Goal: Task Accomplishment & Management: Manage account settings

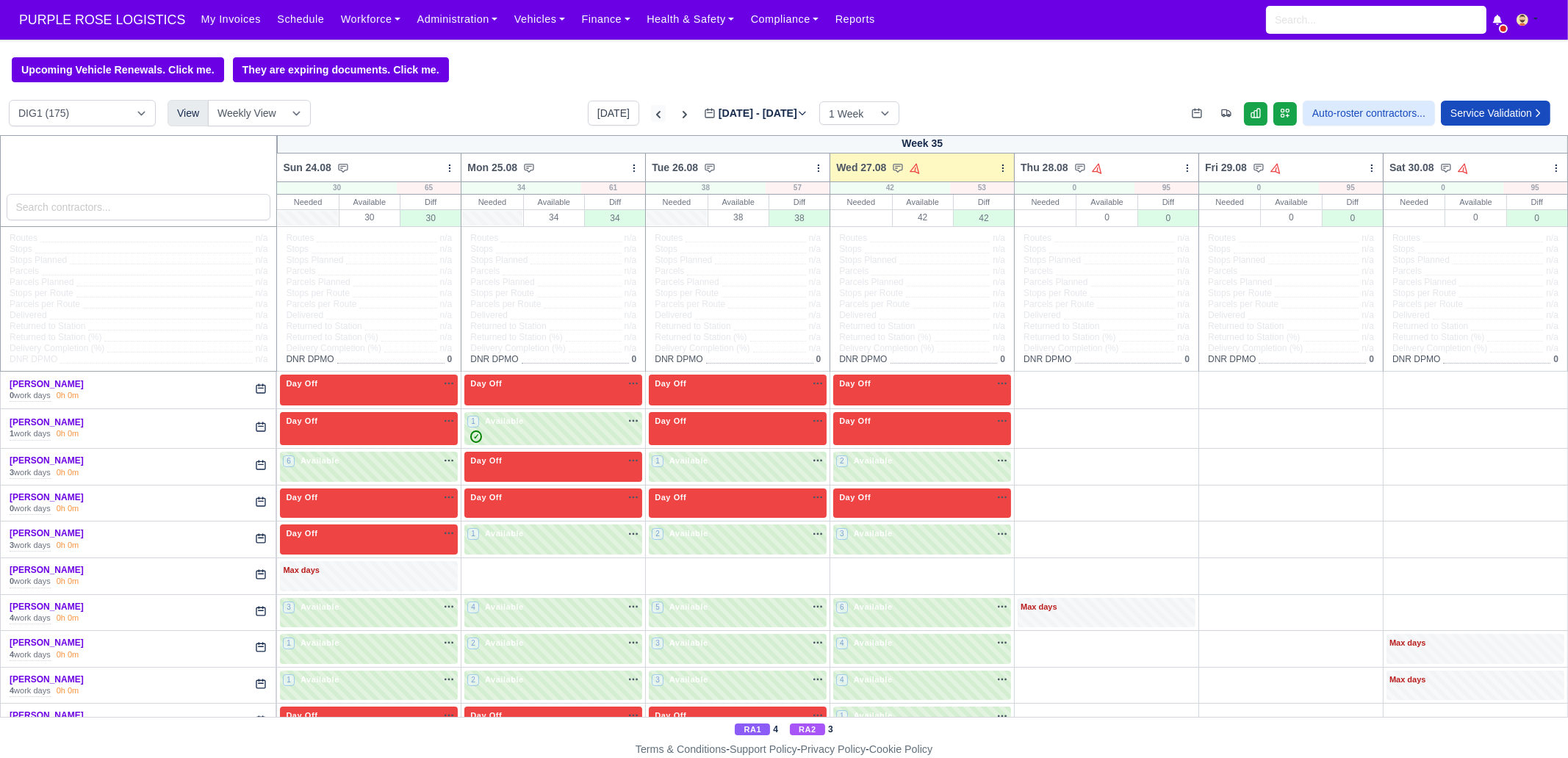
click at [656, 118] on icon at bounding box center [659, 115] width 5 height 8
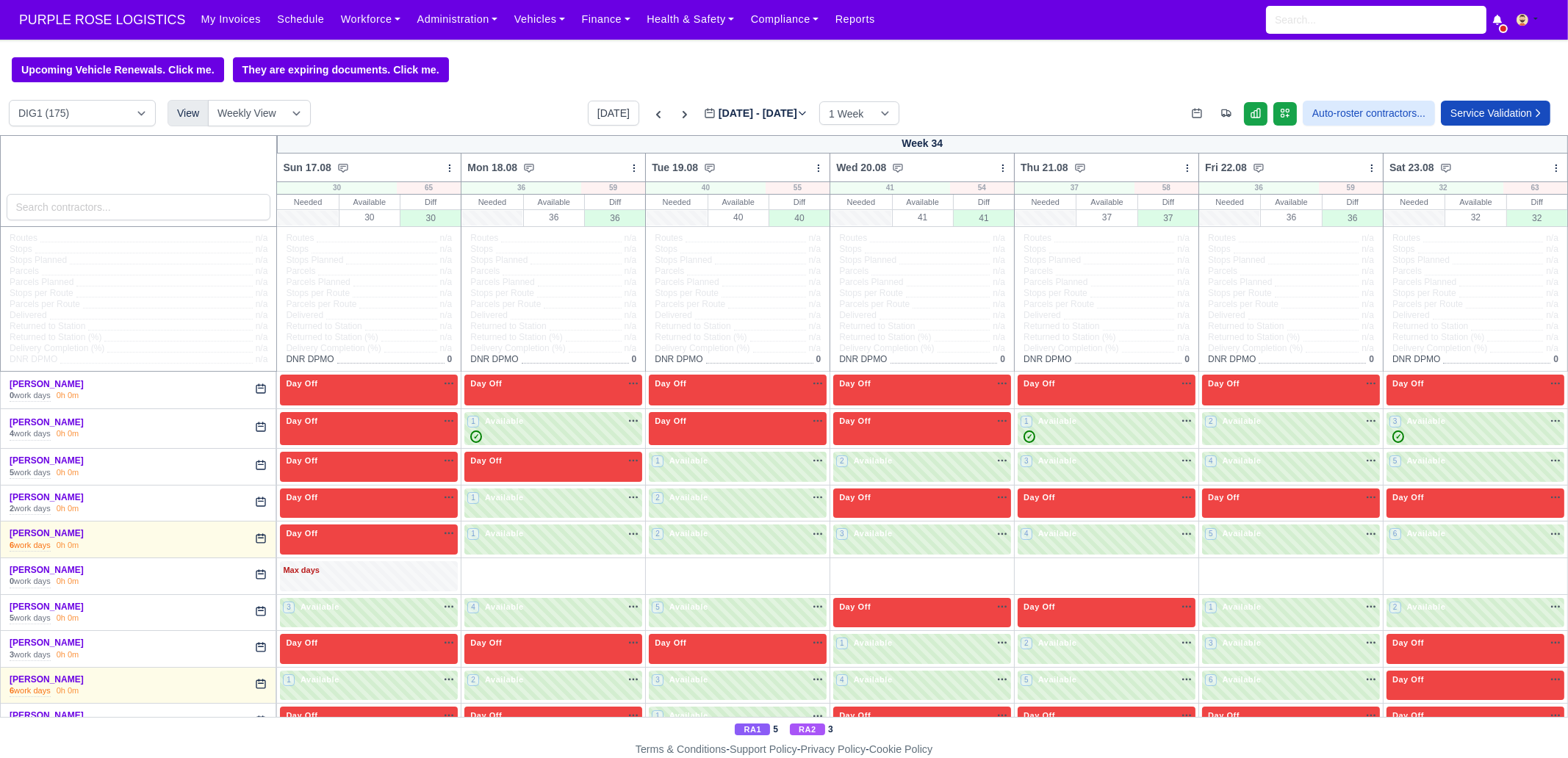
type input "2025-08-20"
click at [195, 207] on input "search" at bounding box center [139, 207] width 265 height 26
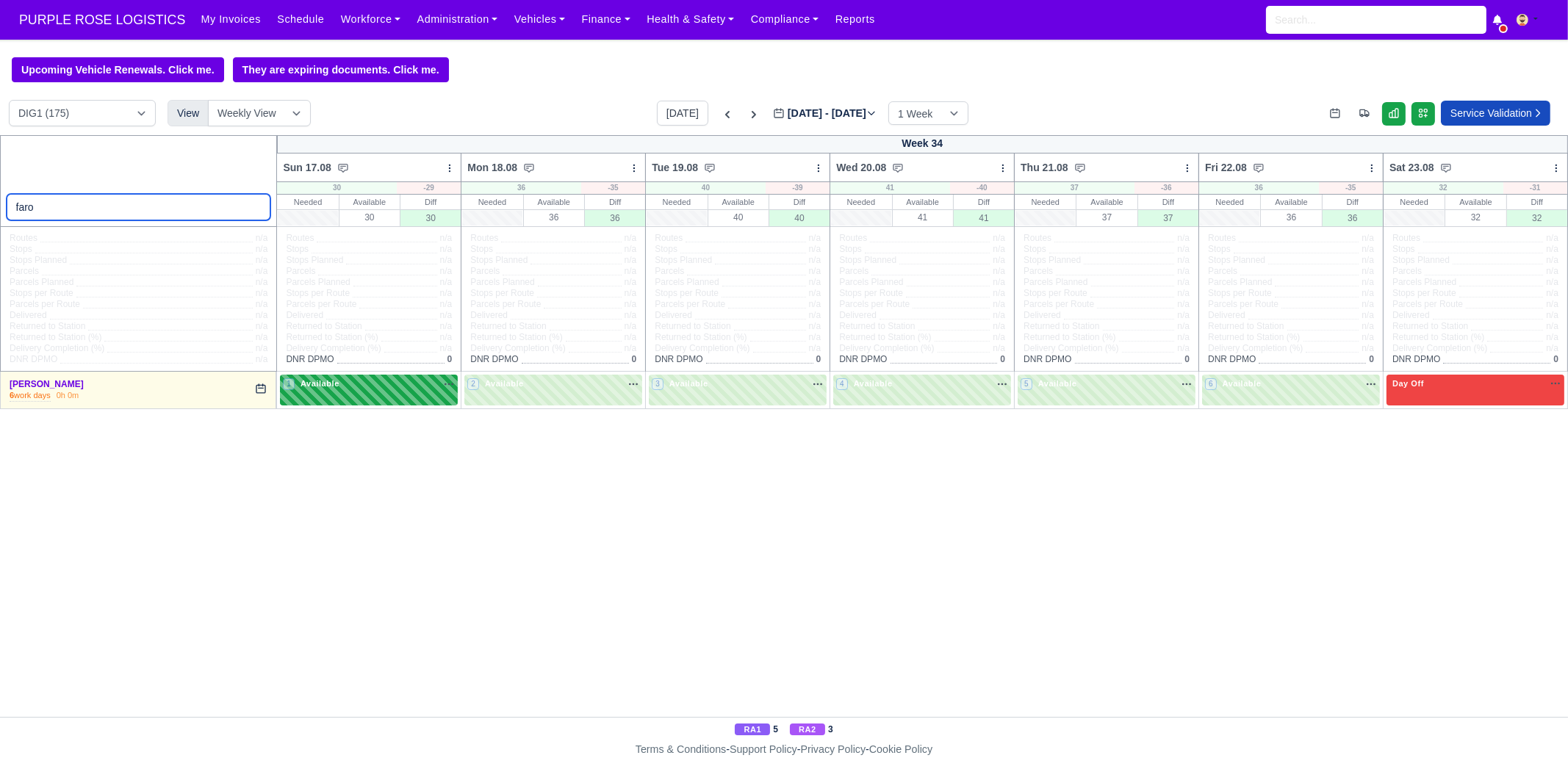
type input "faro"
click at [335, 386] on span "Available" at bounding box center [319, 383] width 45 height 11
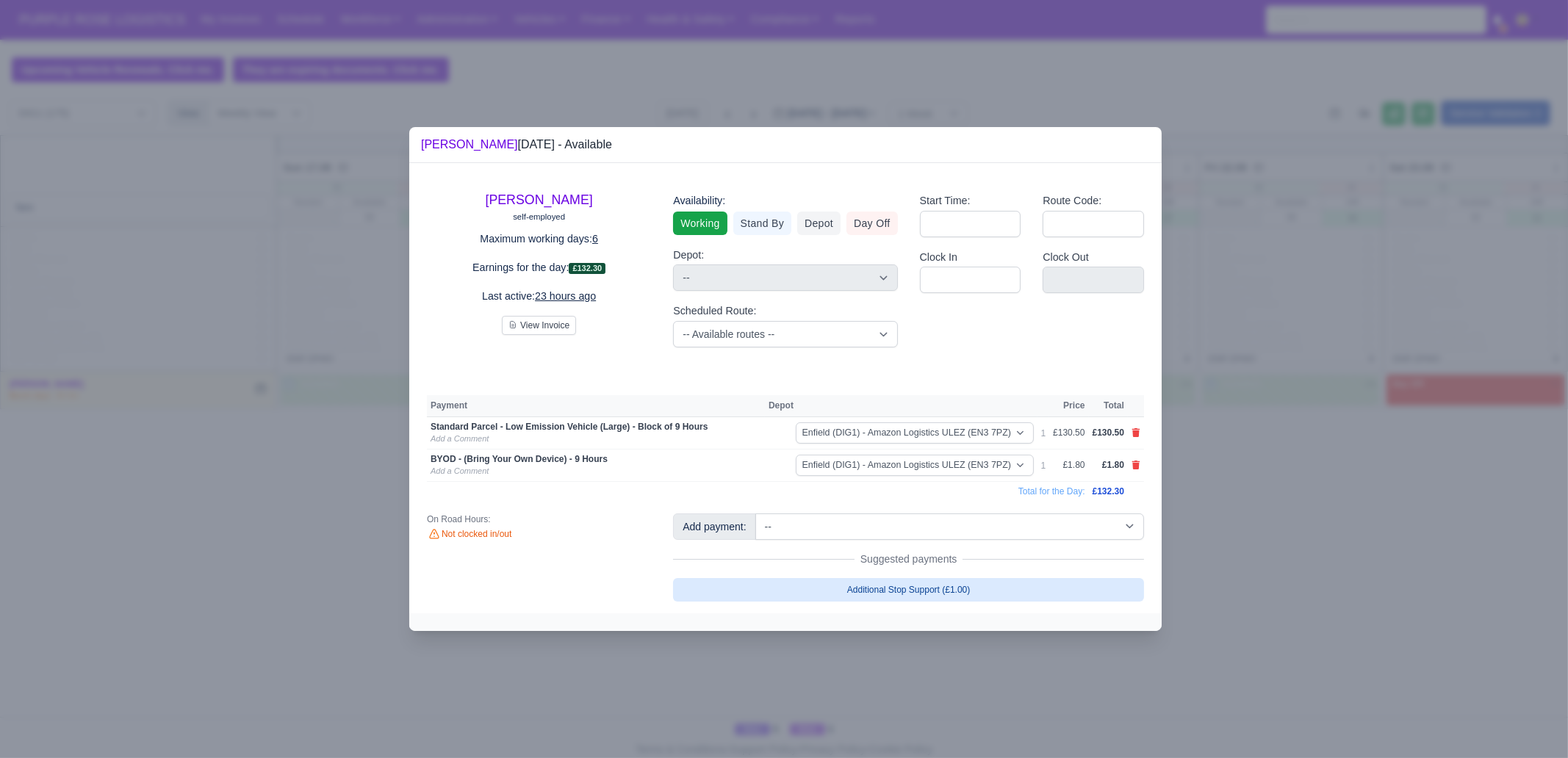
click at [855, 593] on link "Additional Stop Support (£1.00)" at bounding box center [909, 589] width 471 height 23
select select "1"
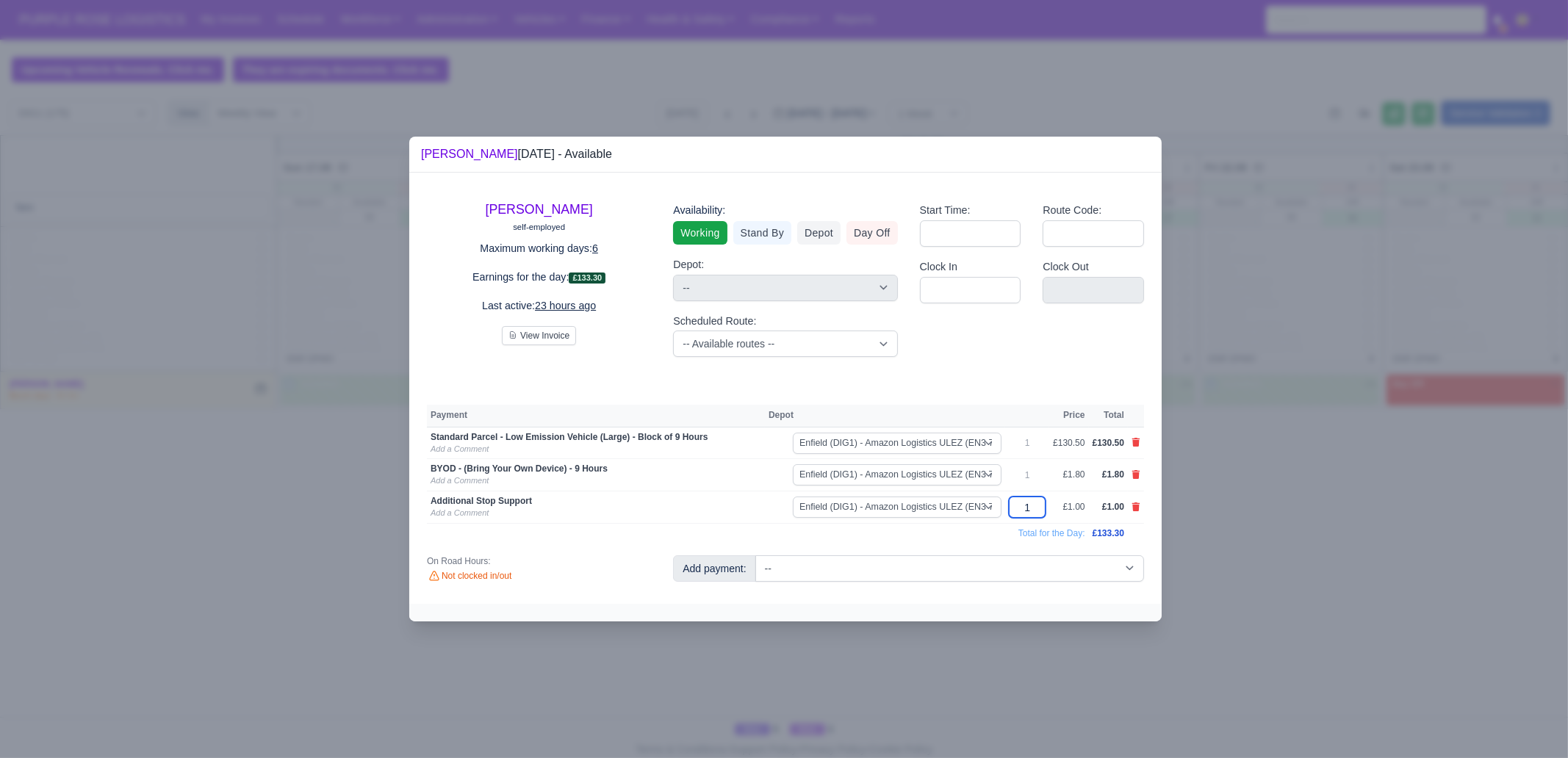
click at [1043, 510] on input "1" at bounding box center [1027, 507] width 37 height 21
type input "12"
click at [1285, 542] on div at bounding box center [784, 379] width 1568 height 758
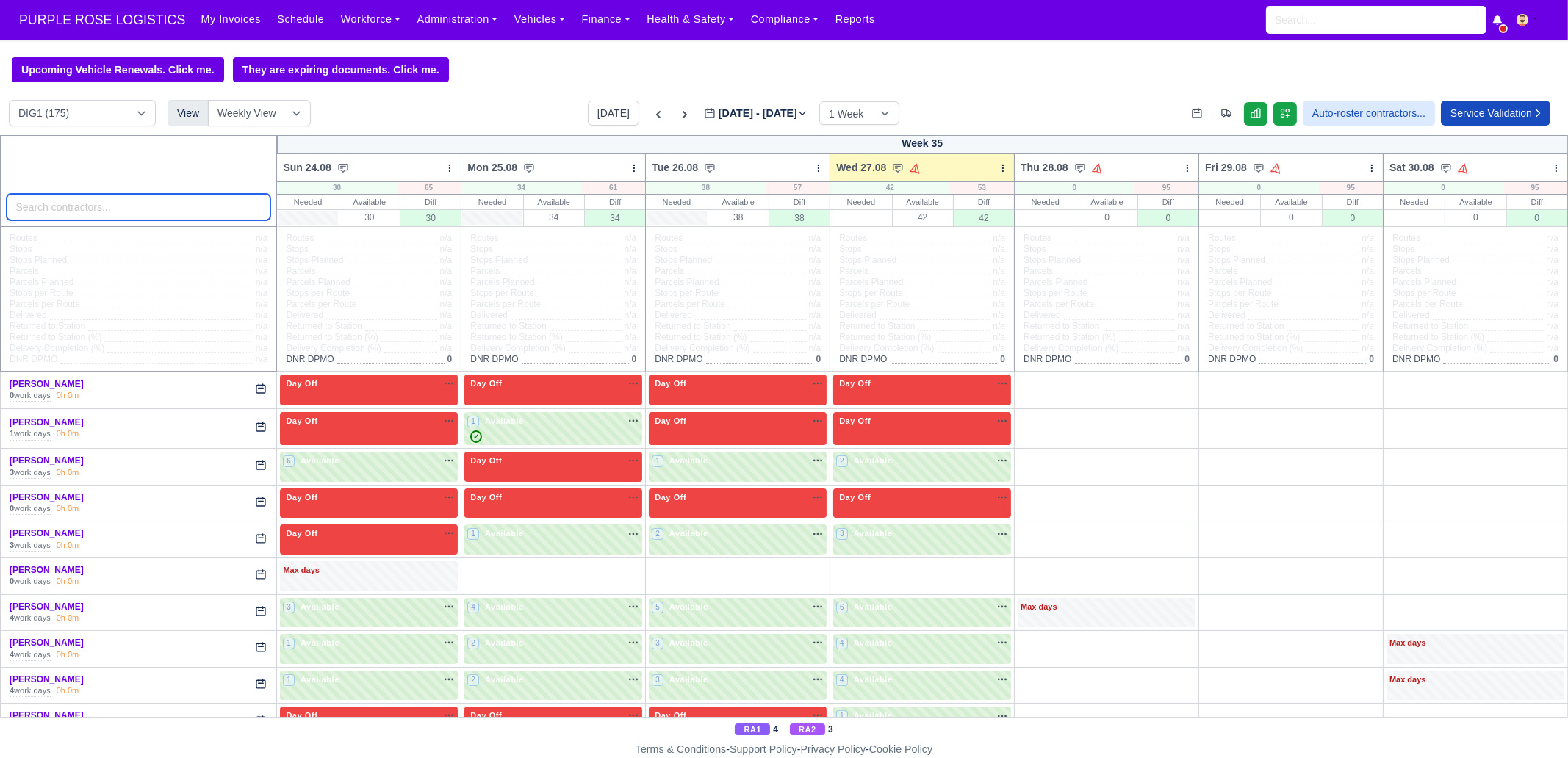
click at [123, 216] on input "search" at bounding box center [139, 207] width 265 height 26
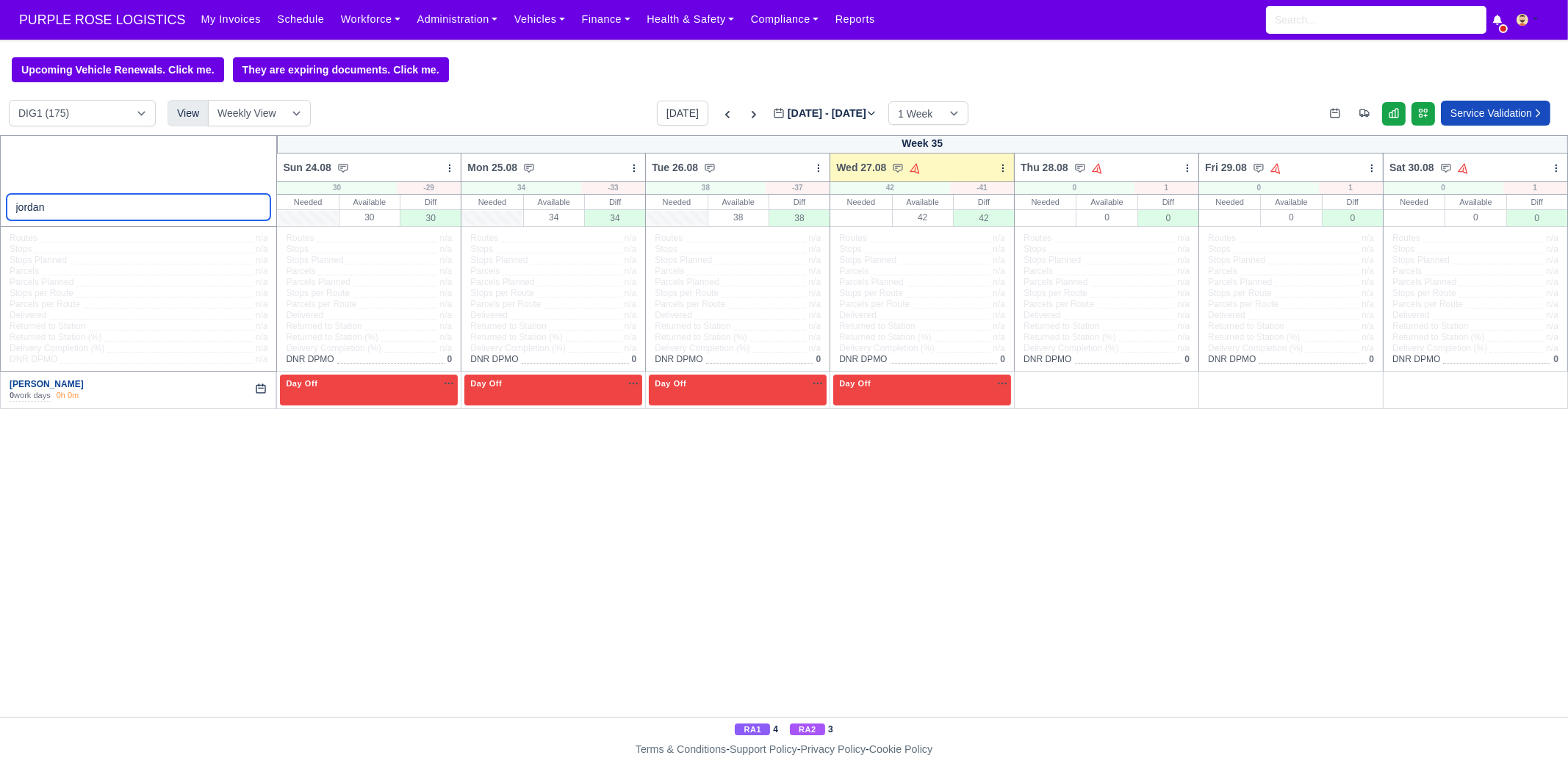
type input "jordan"
click at [35, 383] on link "[PERSON_NAME]" at bounding box center [47, 384] width 74 height 11
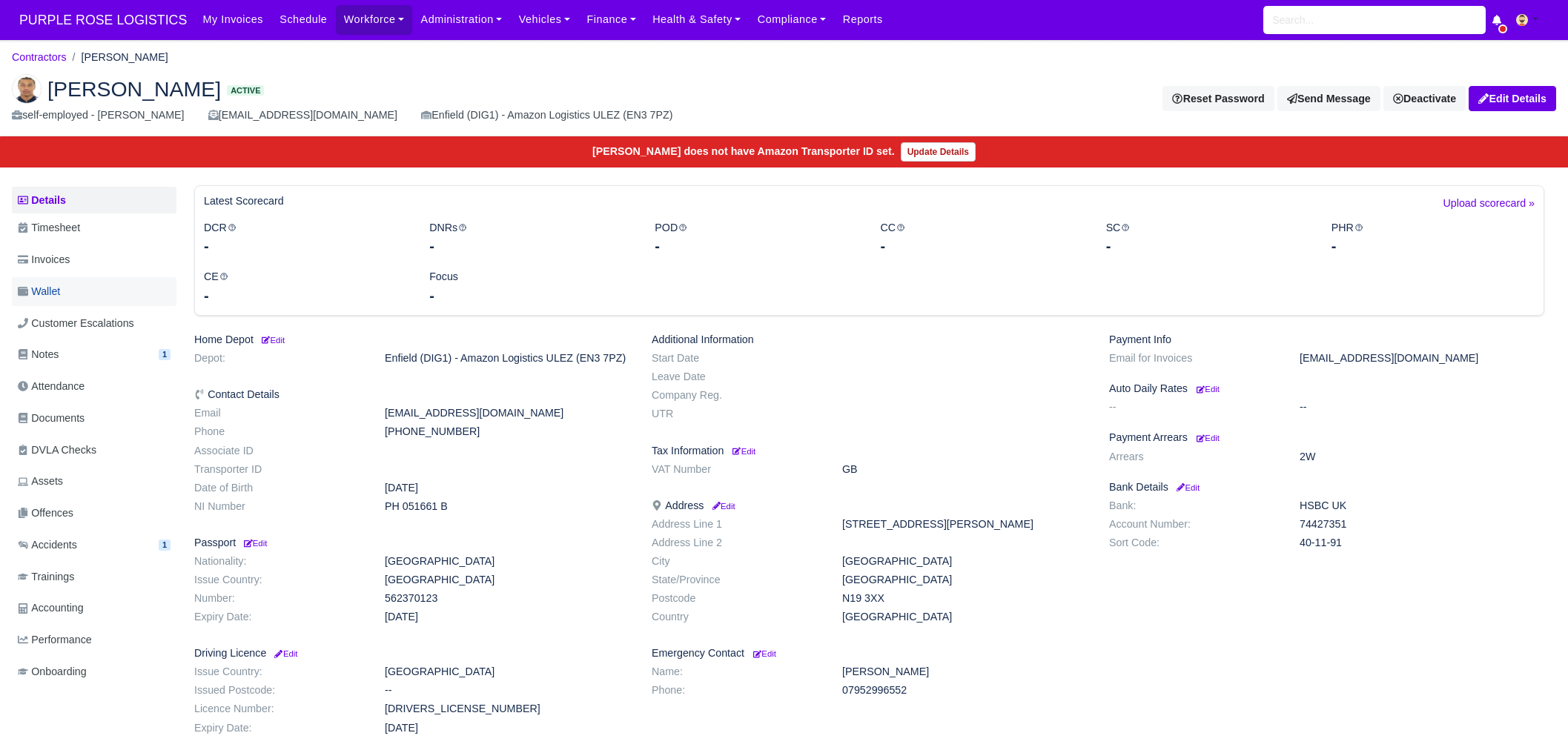
click at [123, 289] on link "Wallet" at bounding box center [94, 292] width 164 height 29
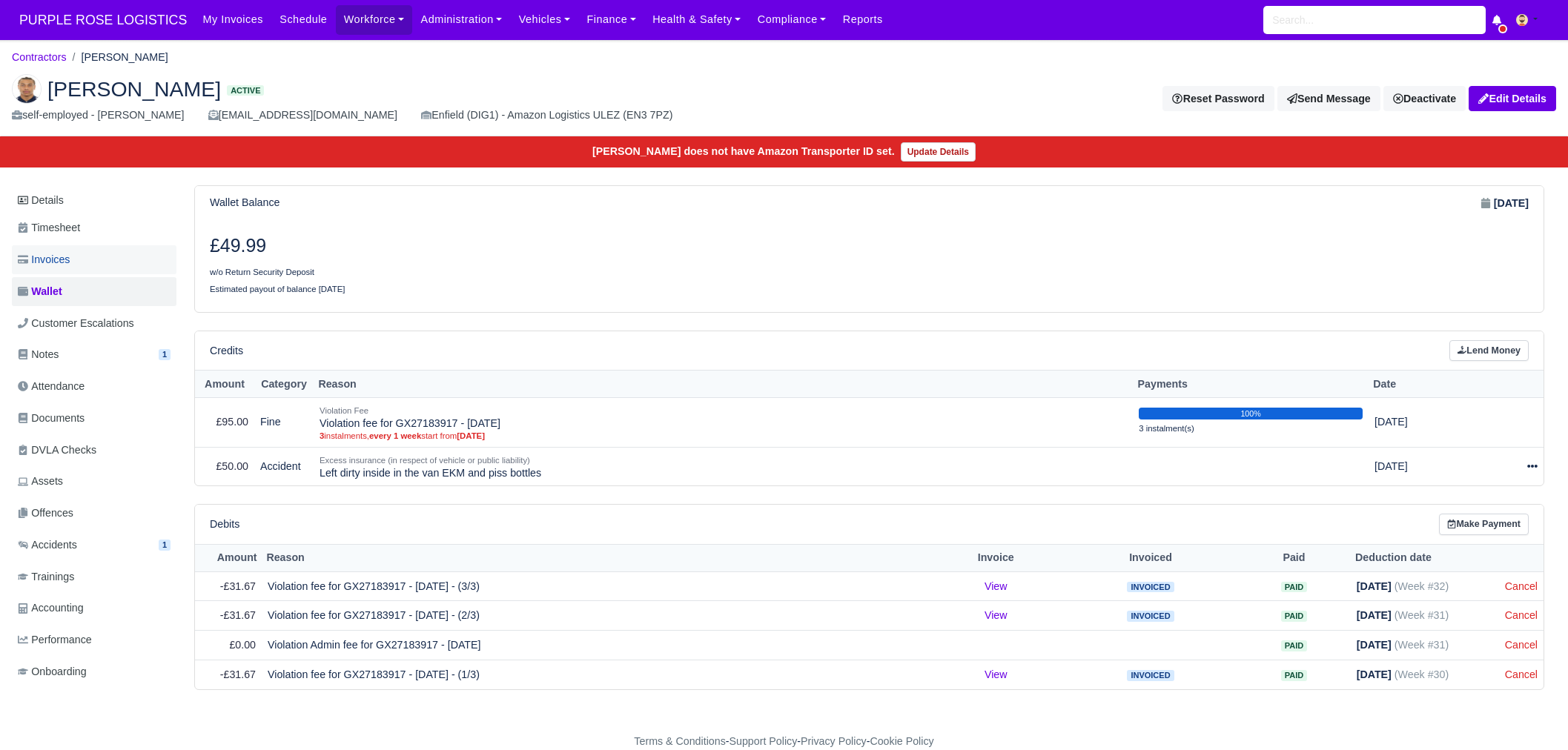
click at [99, 255] on link "Invoices" at bounding box center [94, 260] width 164 height 29
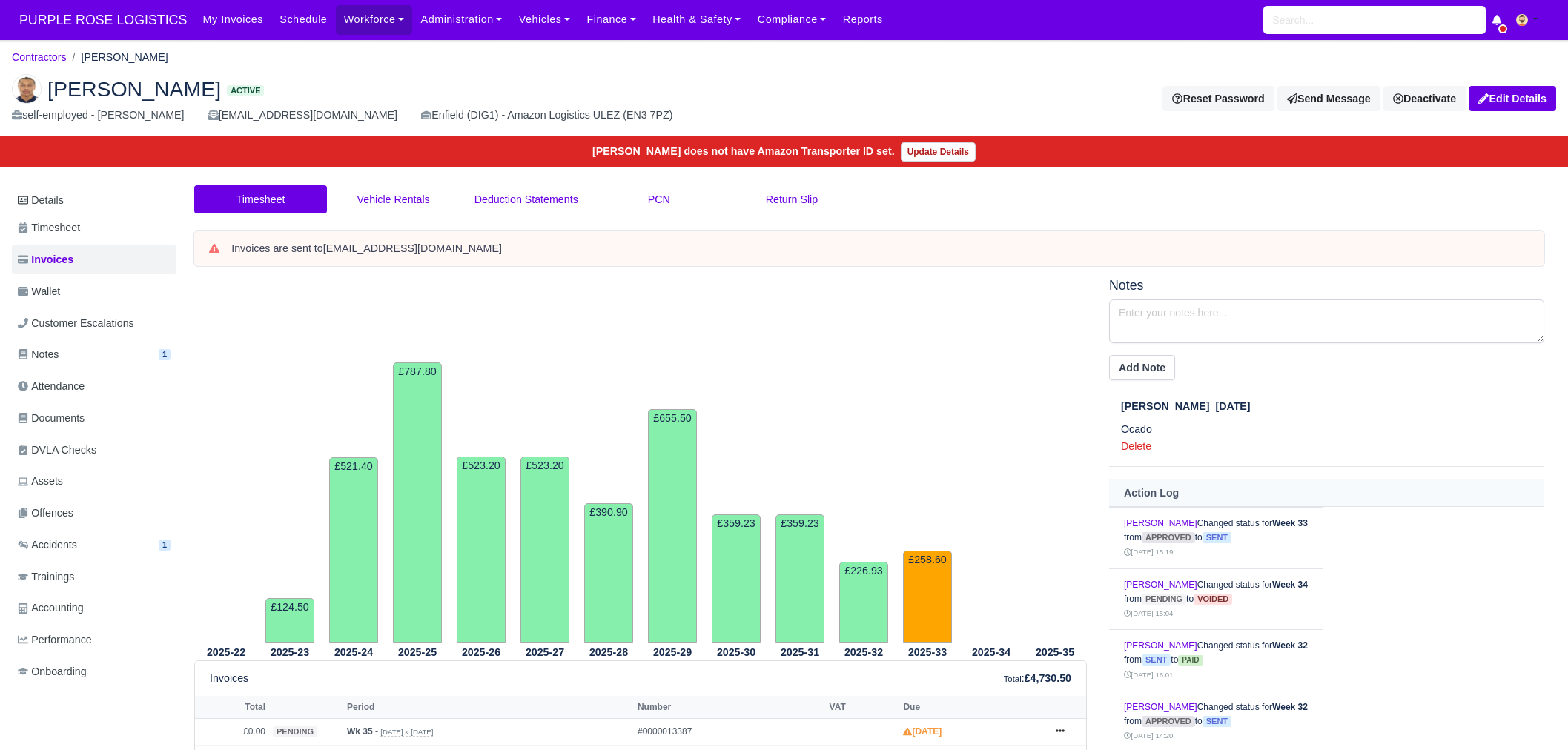
scroll to position [278, 0]
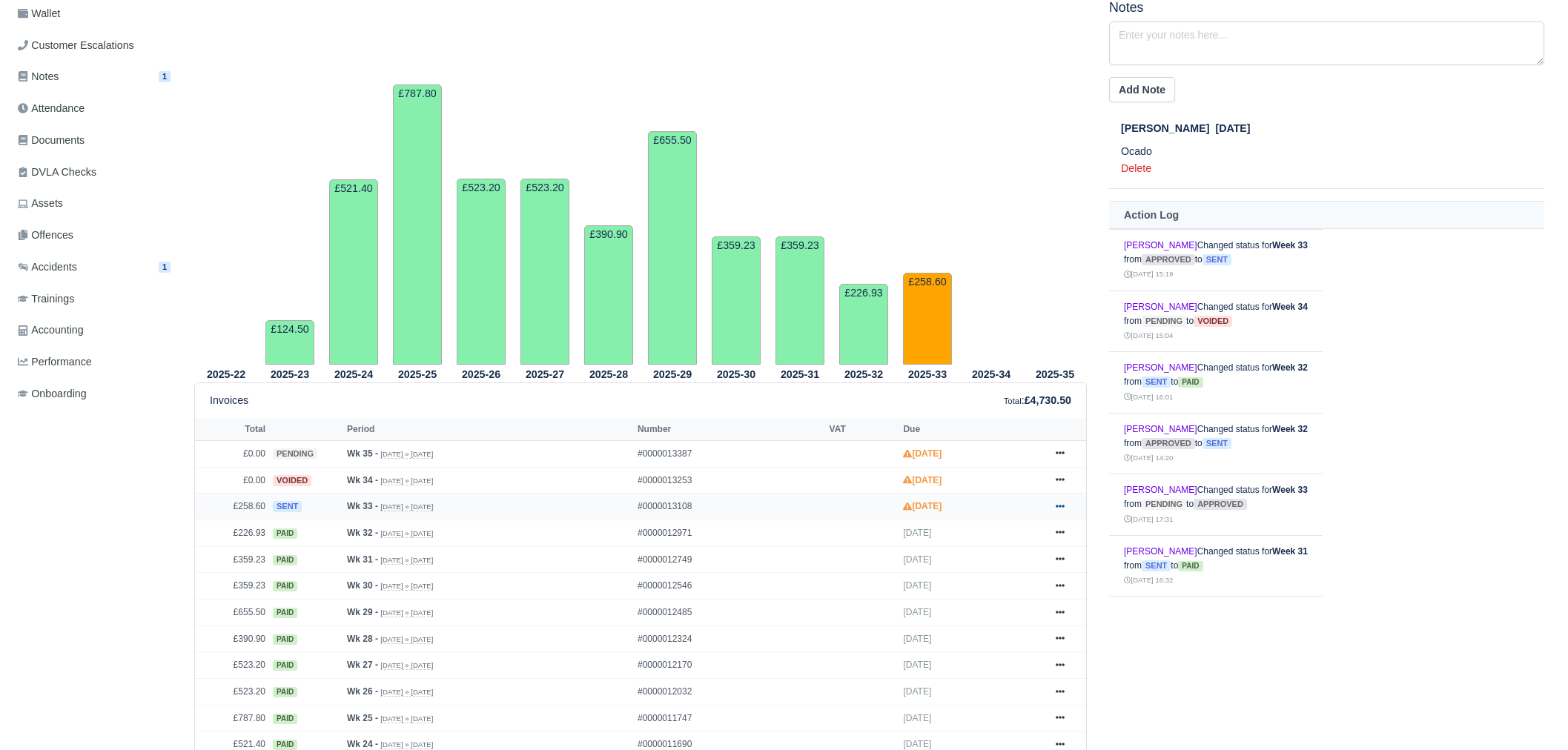
click at [1061, 502] on icon at bounding box center [1060, 506] width 9 height 9
click at [985, 569] on link "Hold" at bounding box center [1004, 566] width 132 height 31
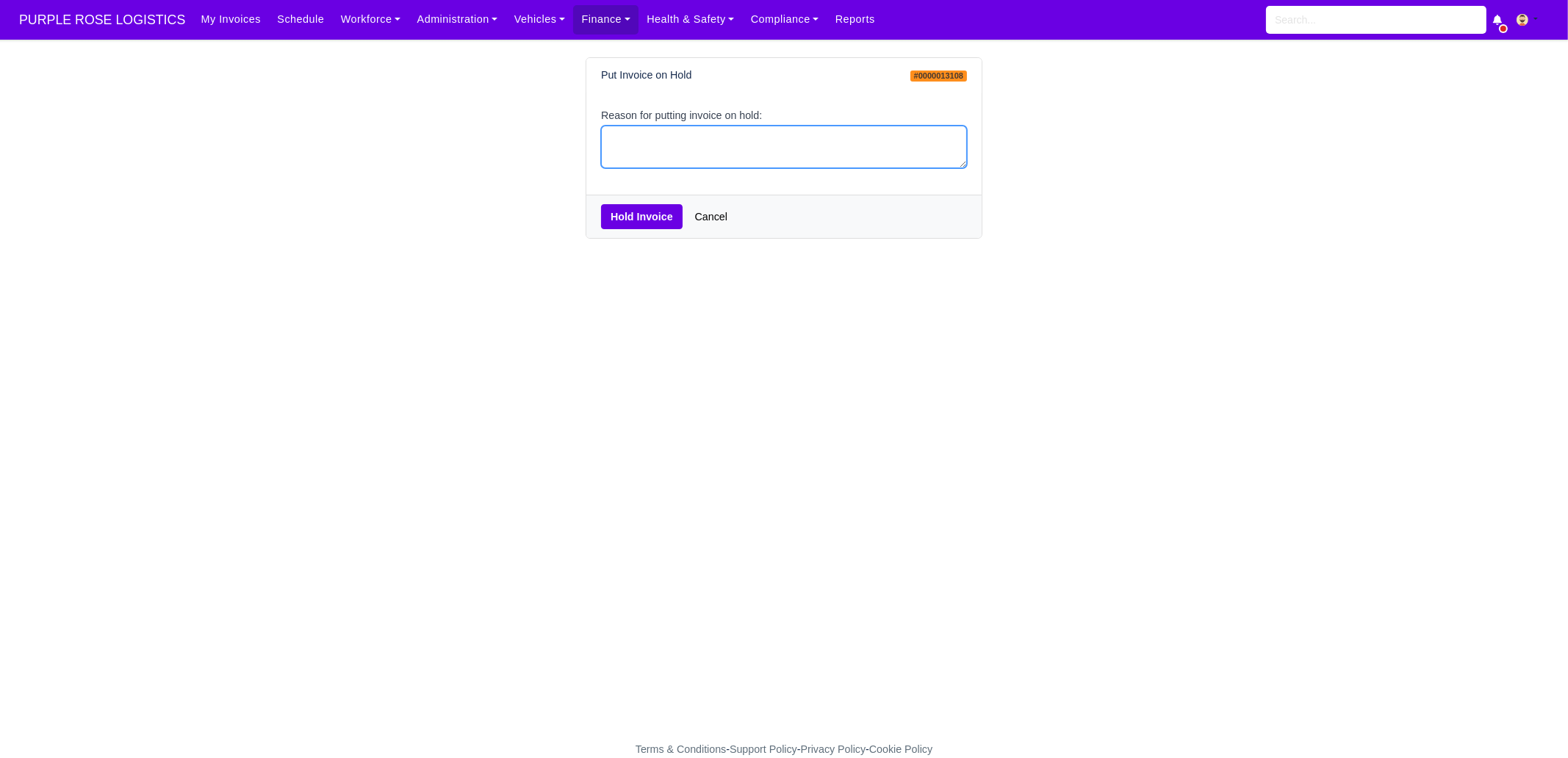
click at [695, 156] on textarea "Reason for putting invoice on hold:" at bounding box center [784, 147] width 366 height 43
type textarea "PCNS"
click at [639, 224] on button "Hold Invoice" at bounding box center [642, 216] width 81 height 25
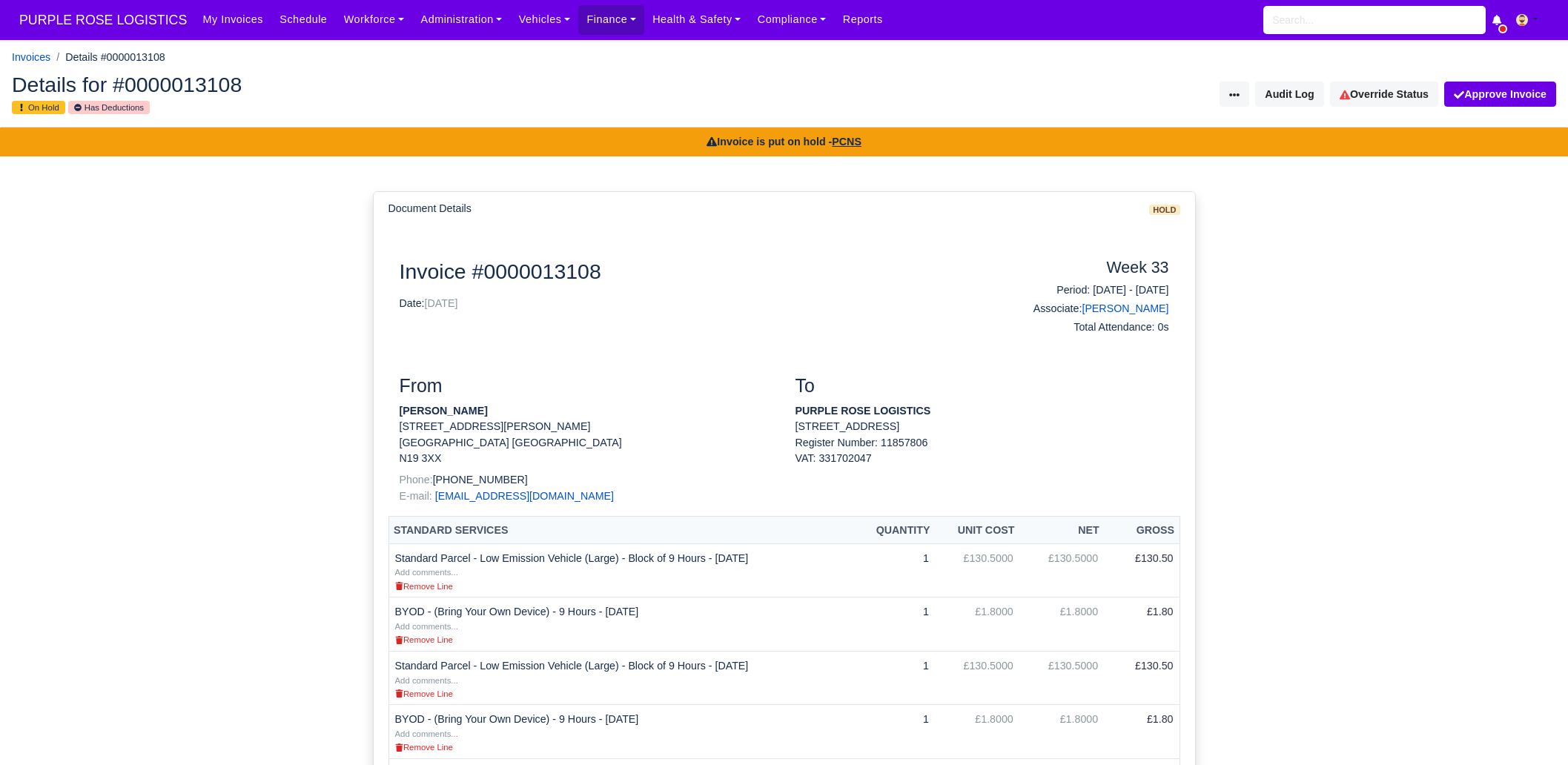
click at [93, 40] on nav "PURPLE ROSE LOGISTICS My Invoices Schedule Workforce Manpower Expiring Document…" at bounding box center [784, 20] width 1568 height 40
click at [100, 26] on span "PURPLE ROSE LOGISTICS" at bounding box center [104, 20] width 183 height 30
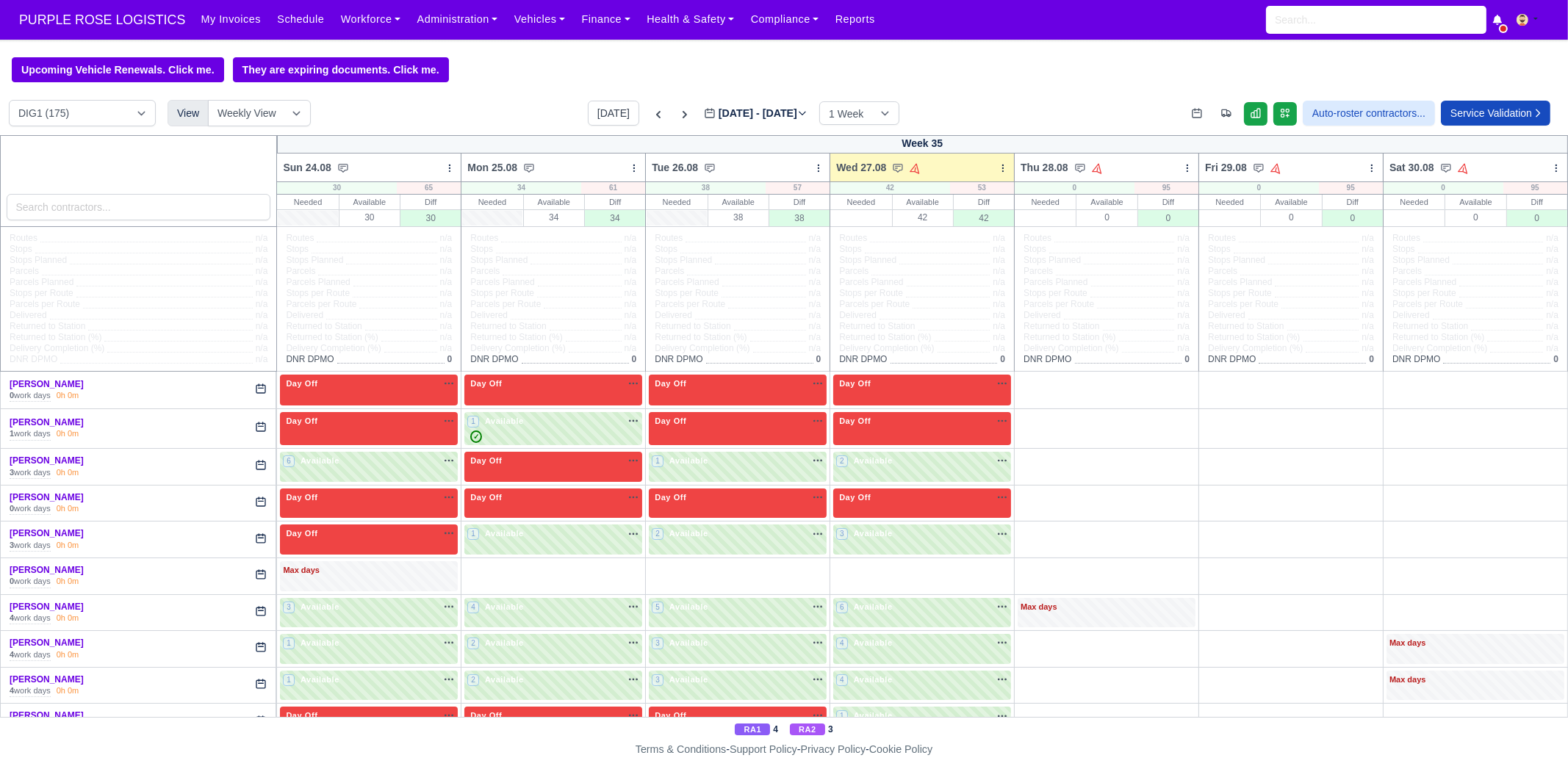
click at [310, 556] on td "Day Off Available" at bounding box center [369, 539] width 184 height 37
click at [315, 569] on div "Max days" at bounding box center [369, 571] width 172 height 14
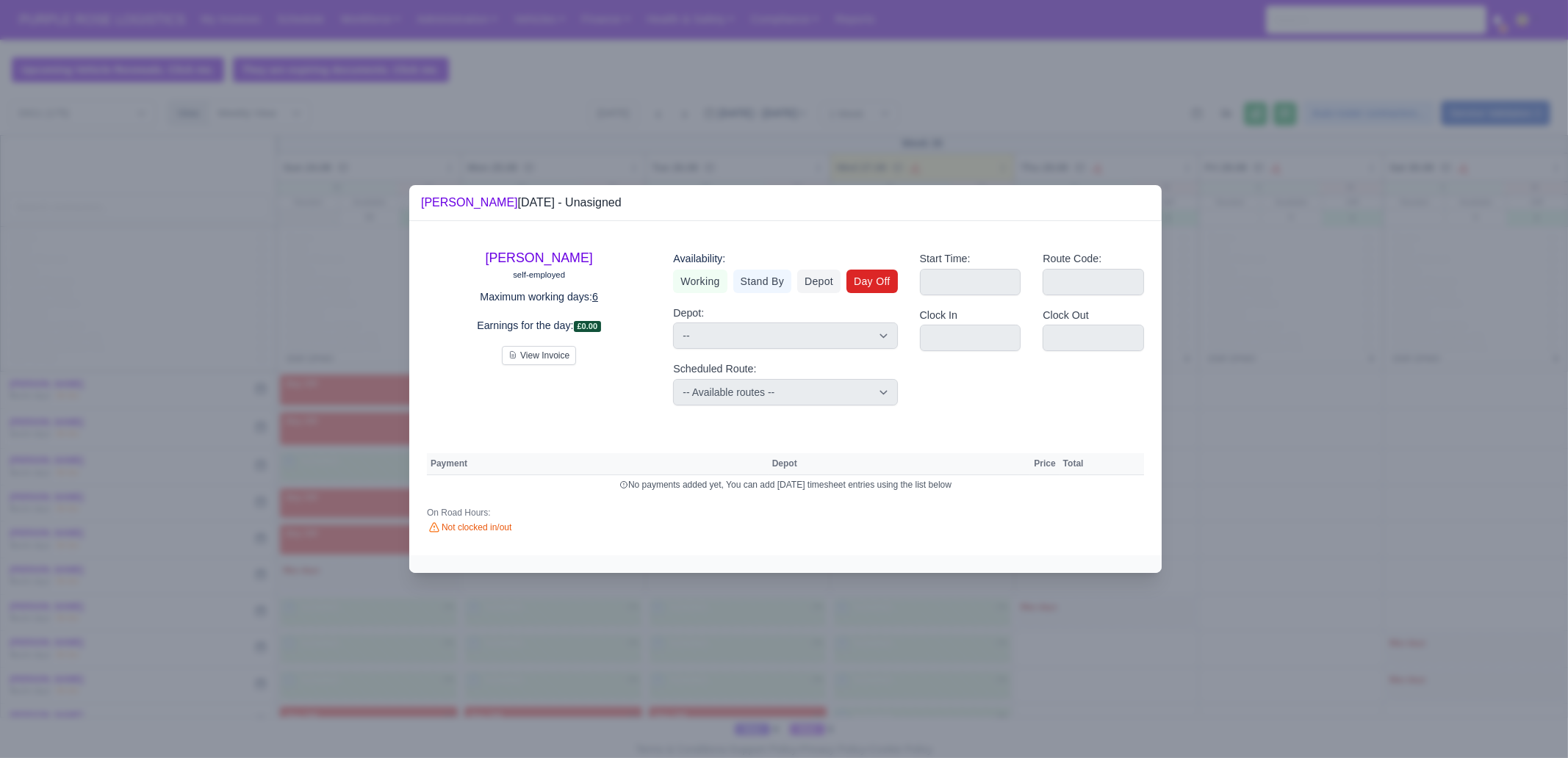
click at [859, 292] on link "Day Off" at bounding box center [872, 281] width 51 height 23
select select
select select "na"
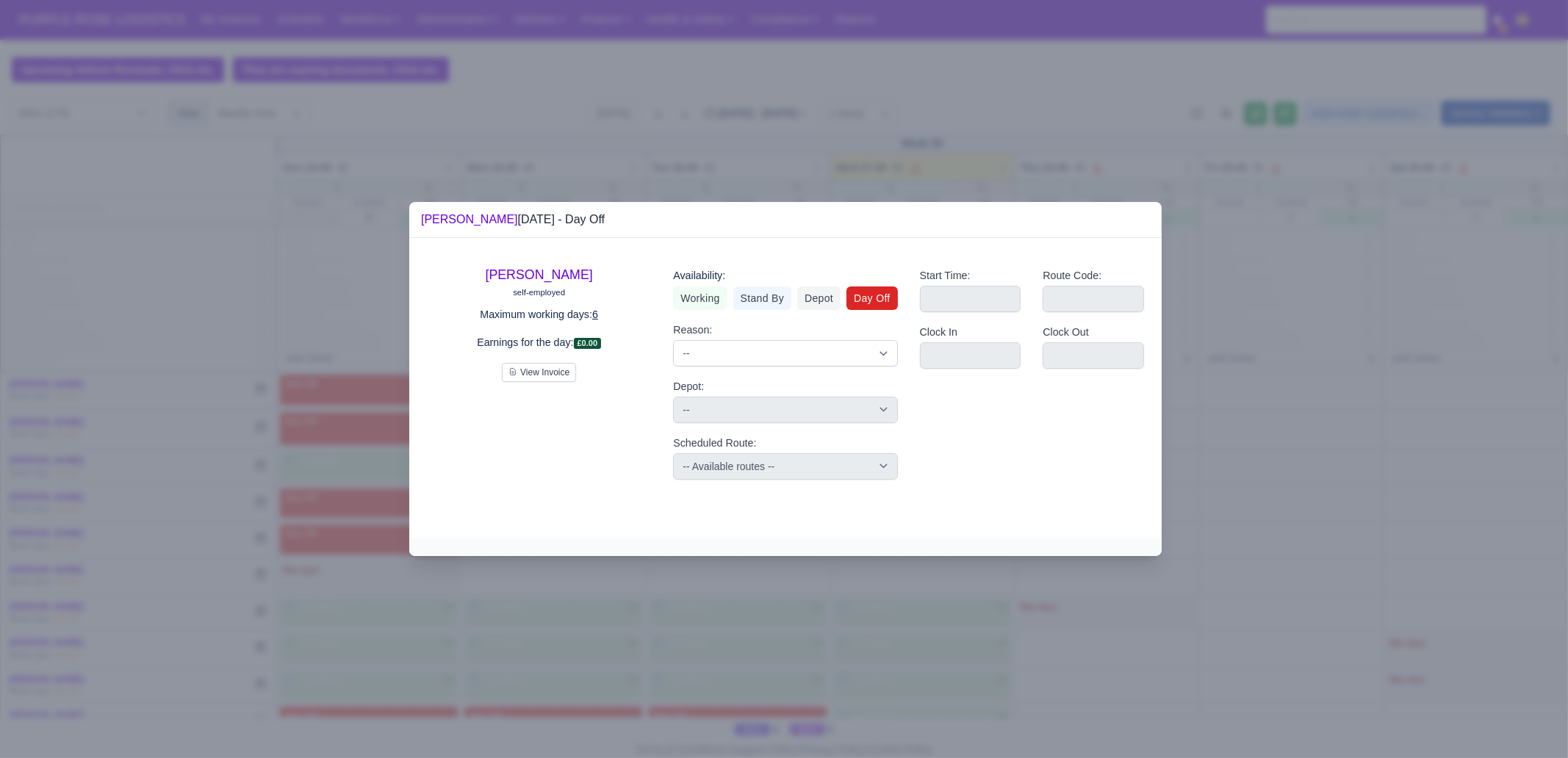
drag, startPoint x: 869, startPoint y: 652, endPoint x: 871, endPoint y: 643, distance: 9.2
click at [869, 652] on div at bounding box center [784, 379] width 1568 height 758
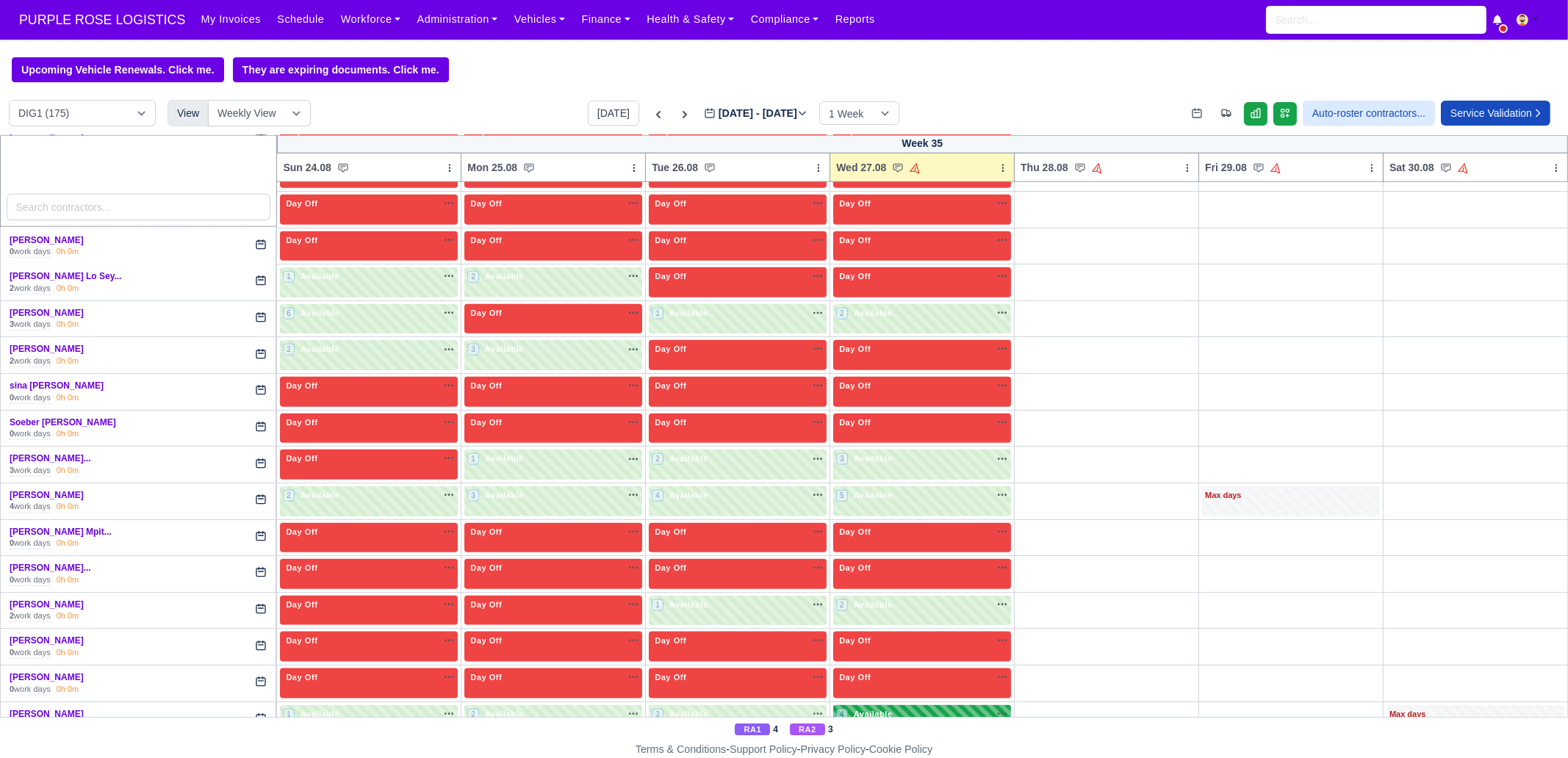
scroll to position [3115, 0]
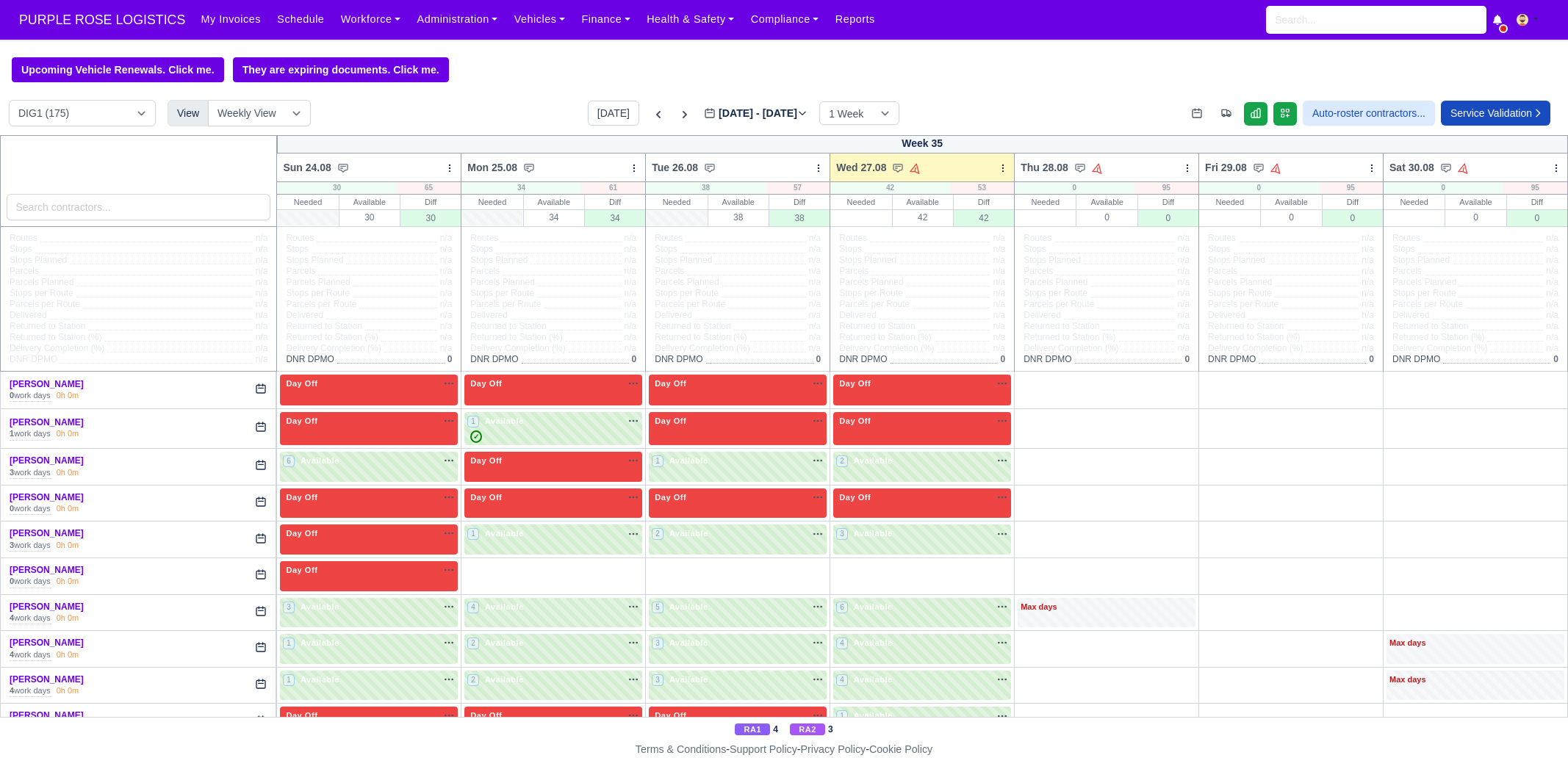
drag, startPoint x: 0, startPoint y: 0, endPoint x: 151, endPoint y: 209, distance: 257.8
click at [151, 209] on input "search" at bounding box center [139, 207] width 265 height 26
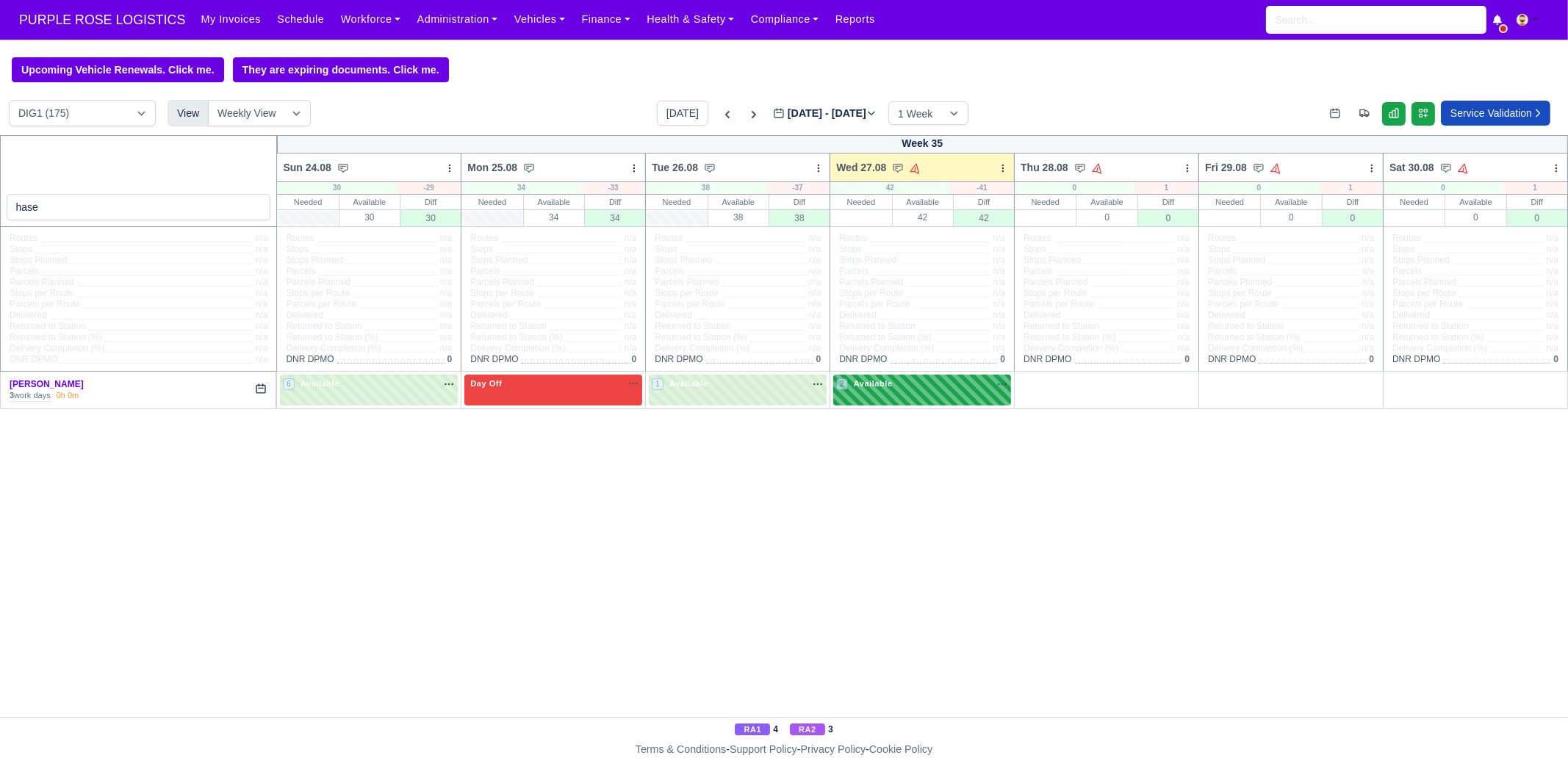
type input "hase"
click at [894, 394] on div "2 Available" at bounding box center [922, 390] width 178 height 30
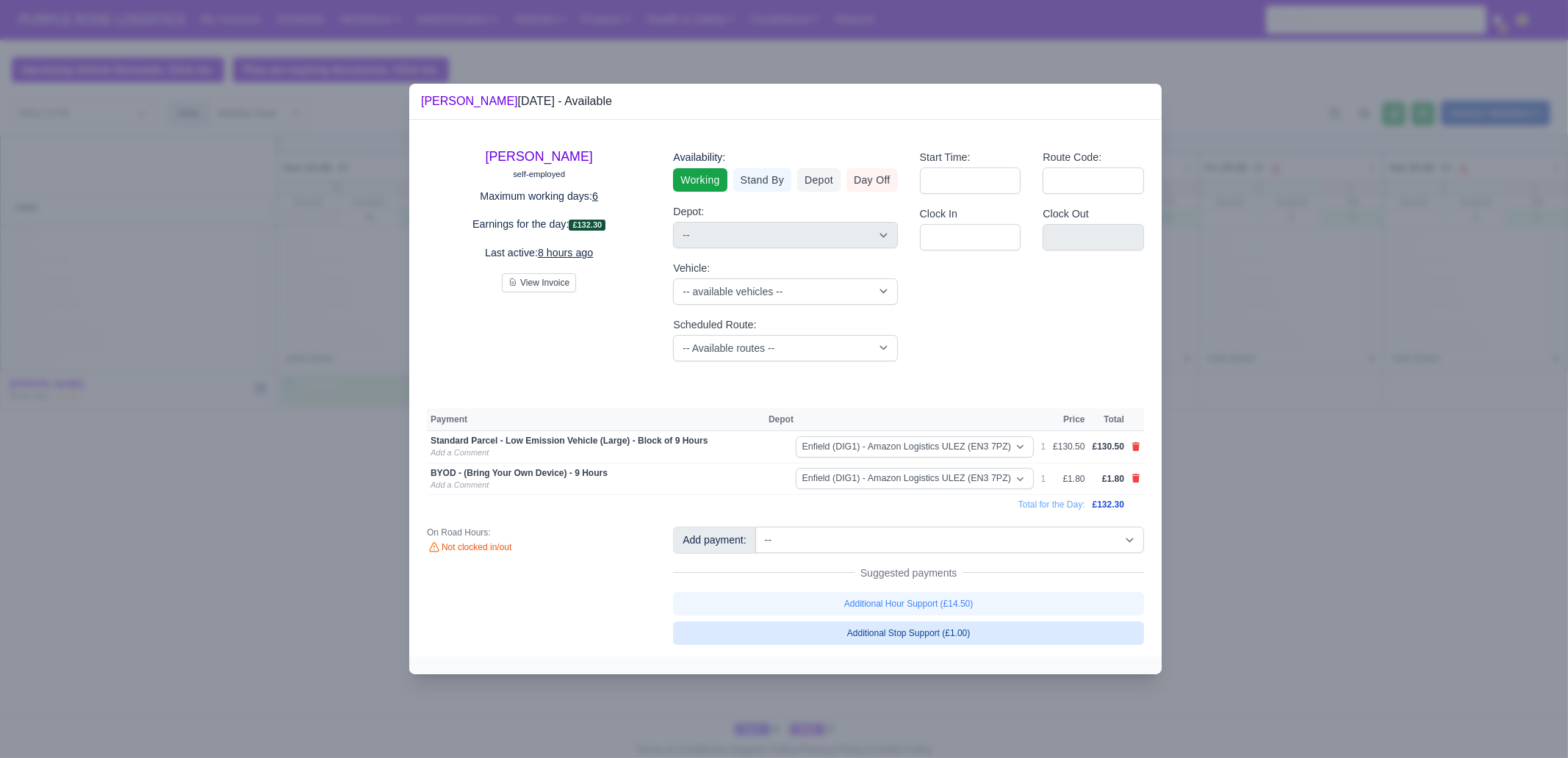
click at [930, 639] on link "Additional Stop Support (£1.00)" at bounding box center [909, 633] width 471 height 23
select select "1"
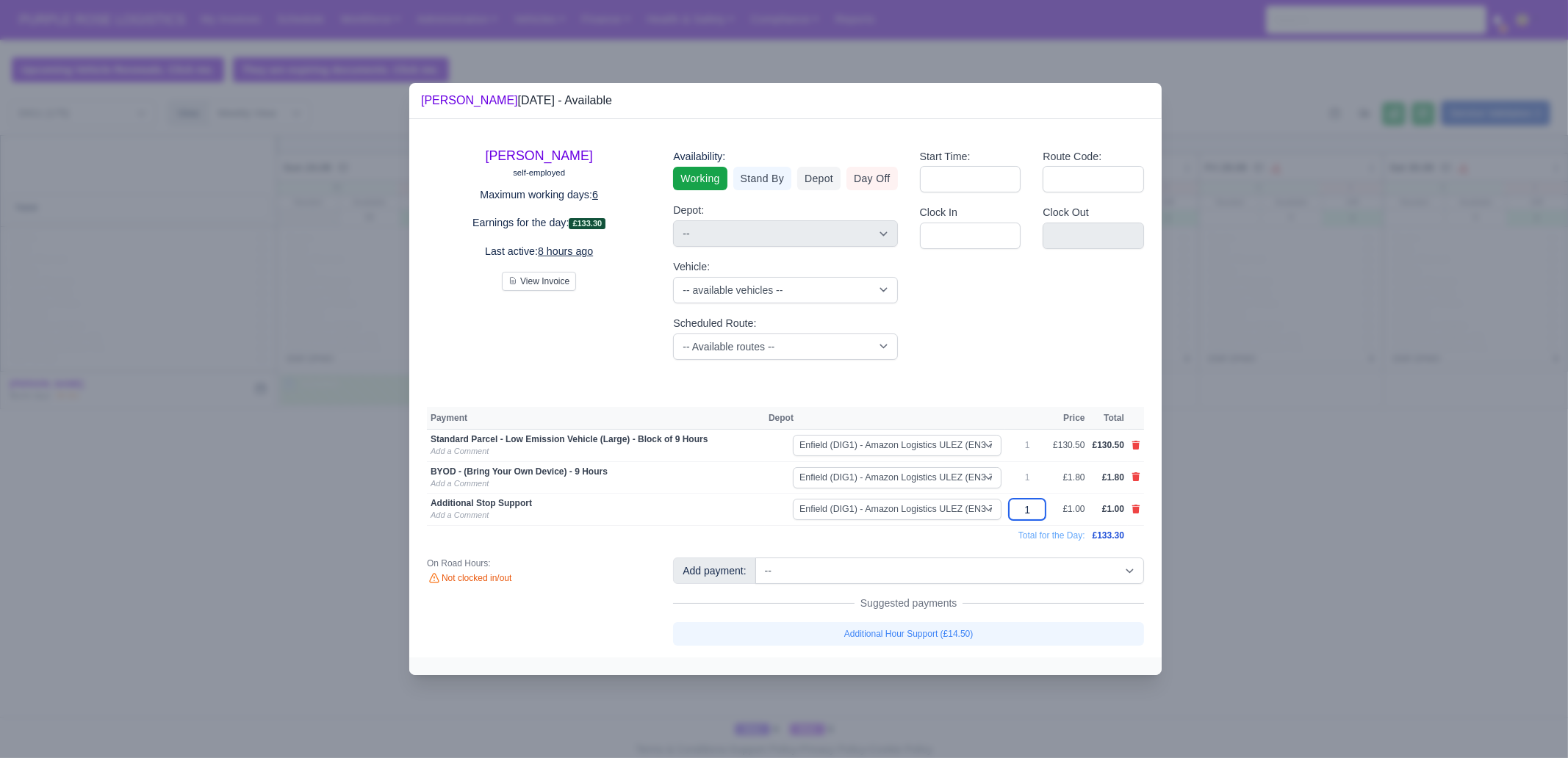
click at [1037, 508] on input "1" at bounding box center [1027, 509] width 37 height 21
type input "11"
click at [1416, 641] on div at bounding box center [784, 379] width 1568 height 758
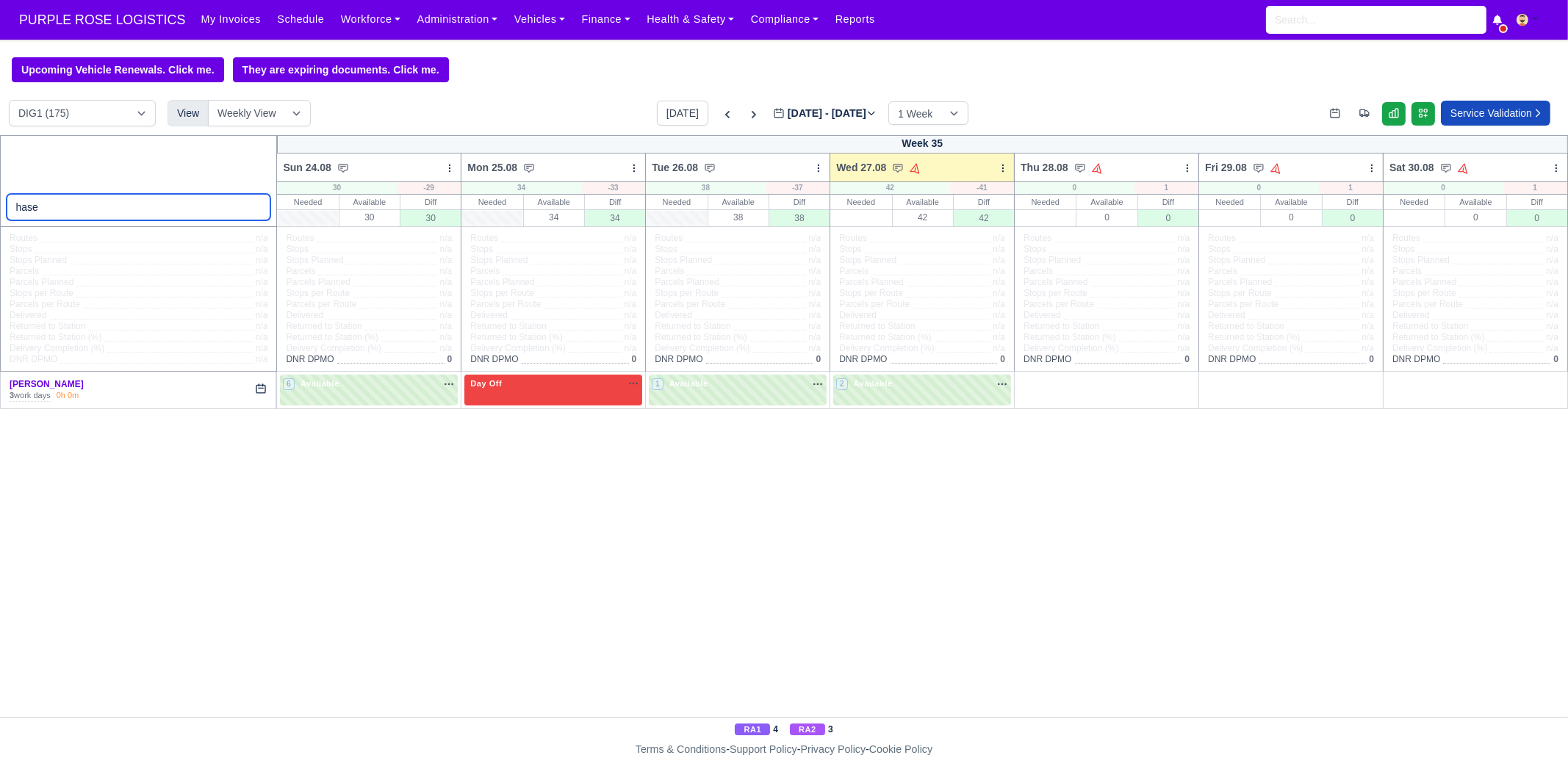
click at [49, 209] on input "hase" at bounding box center [139, 207] width 265 height 26
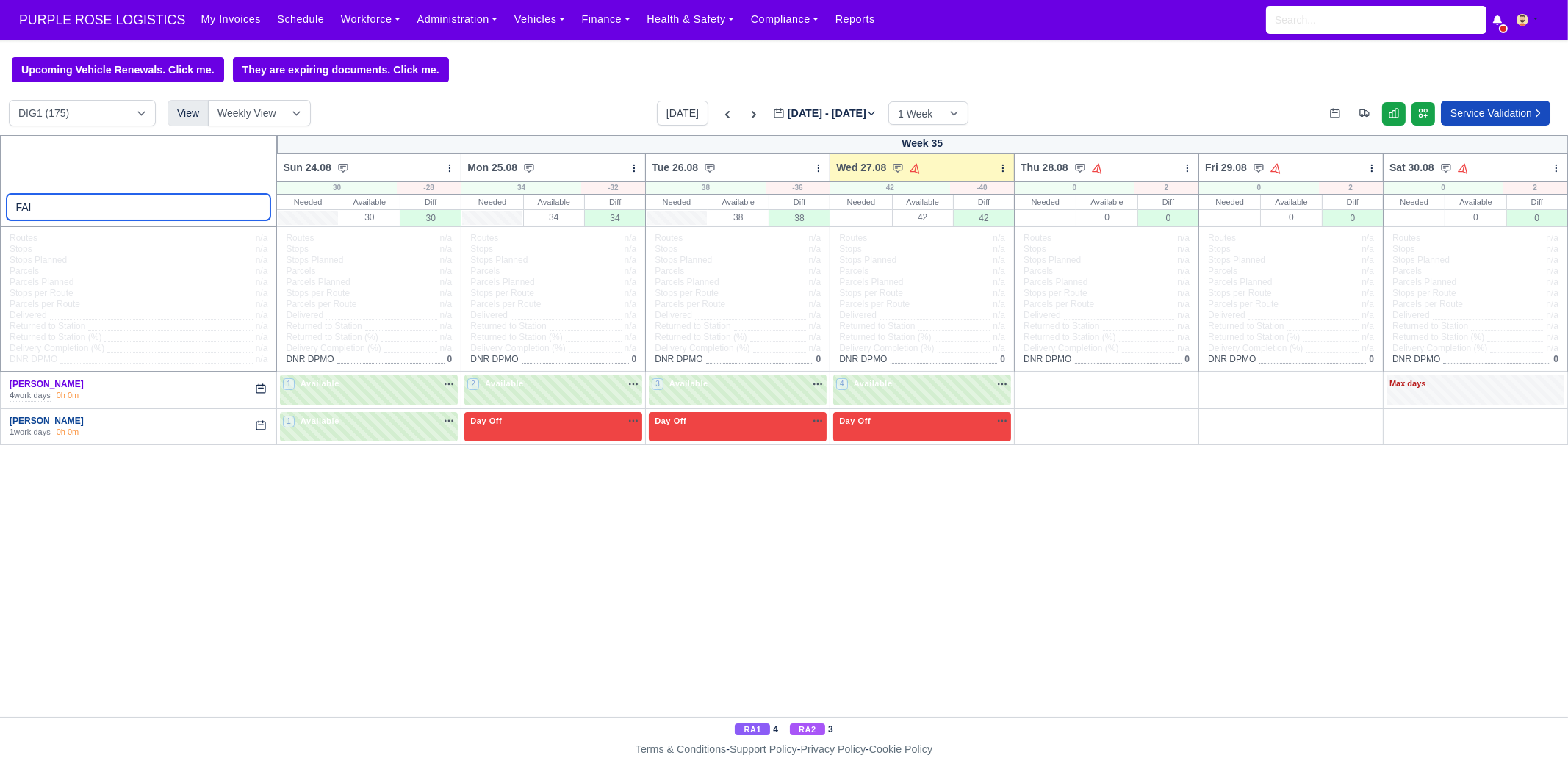
type input "FAI"
click at [20, 424] on link "[PERSON_NAME]" at bounding box center [47, 421] width 74 height 11
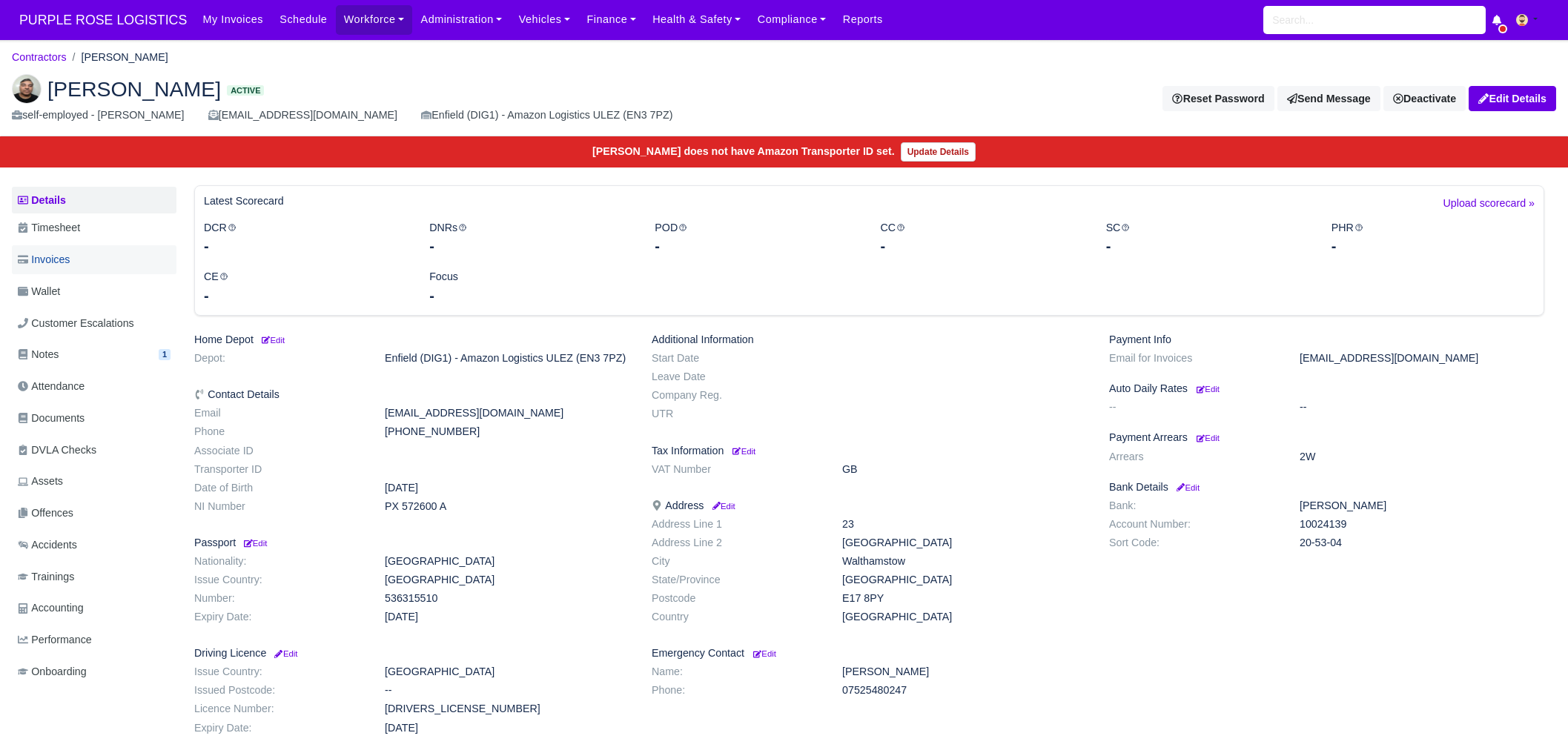
click at [77, 257] on link "Invoices" at bounding box center [94, 260] width 164 height 29
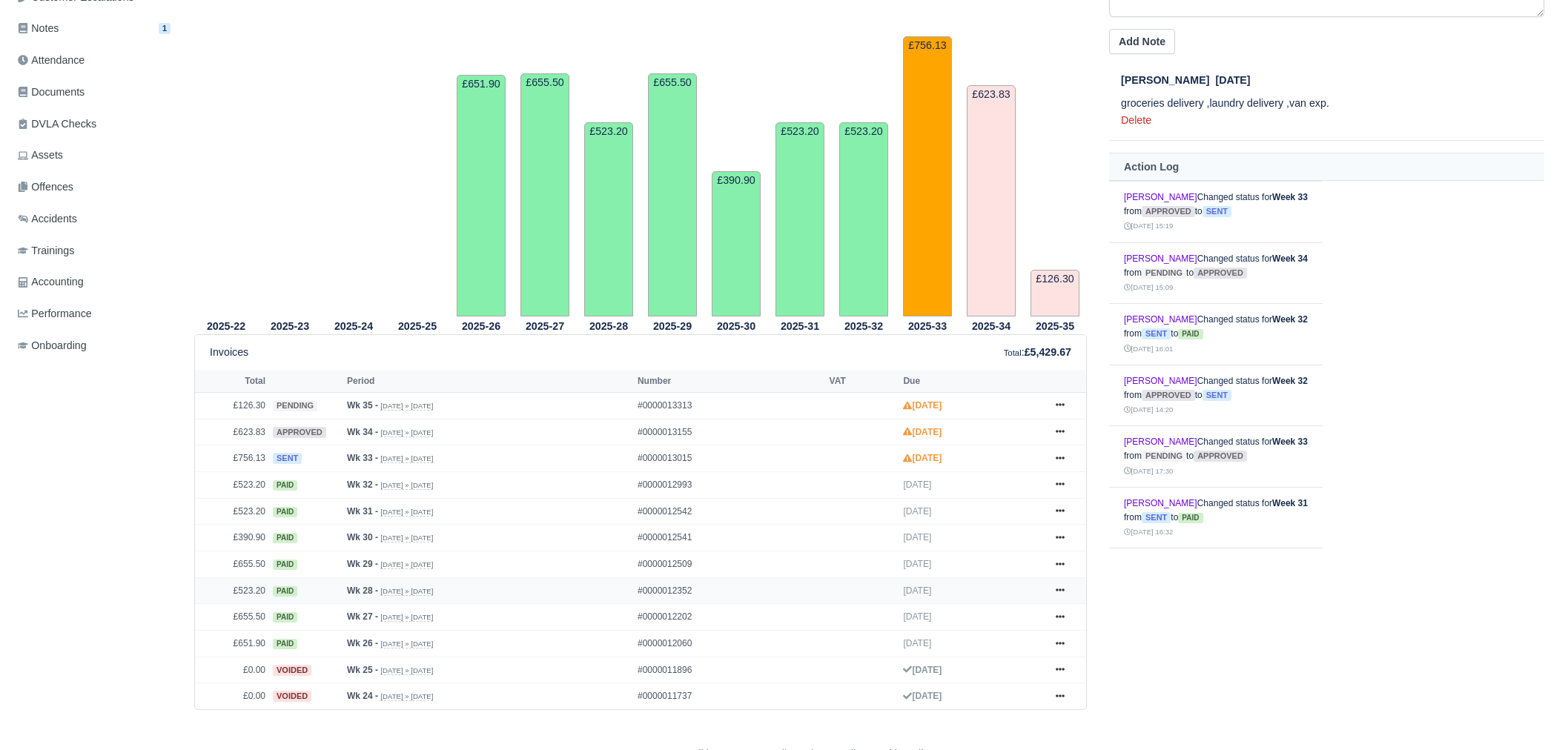
scroll to position [333, 0]
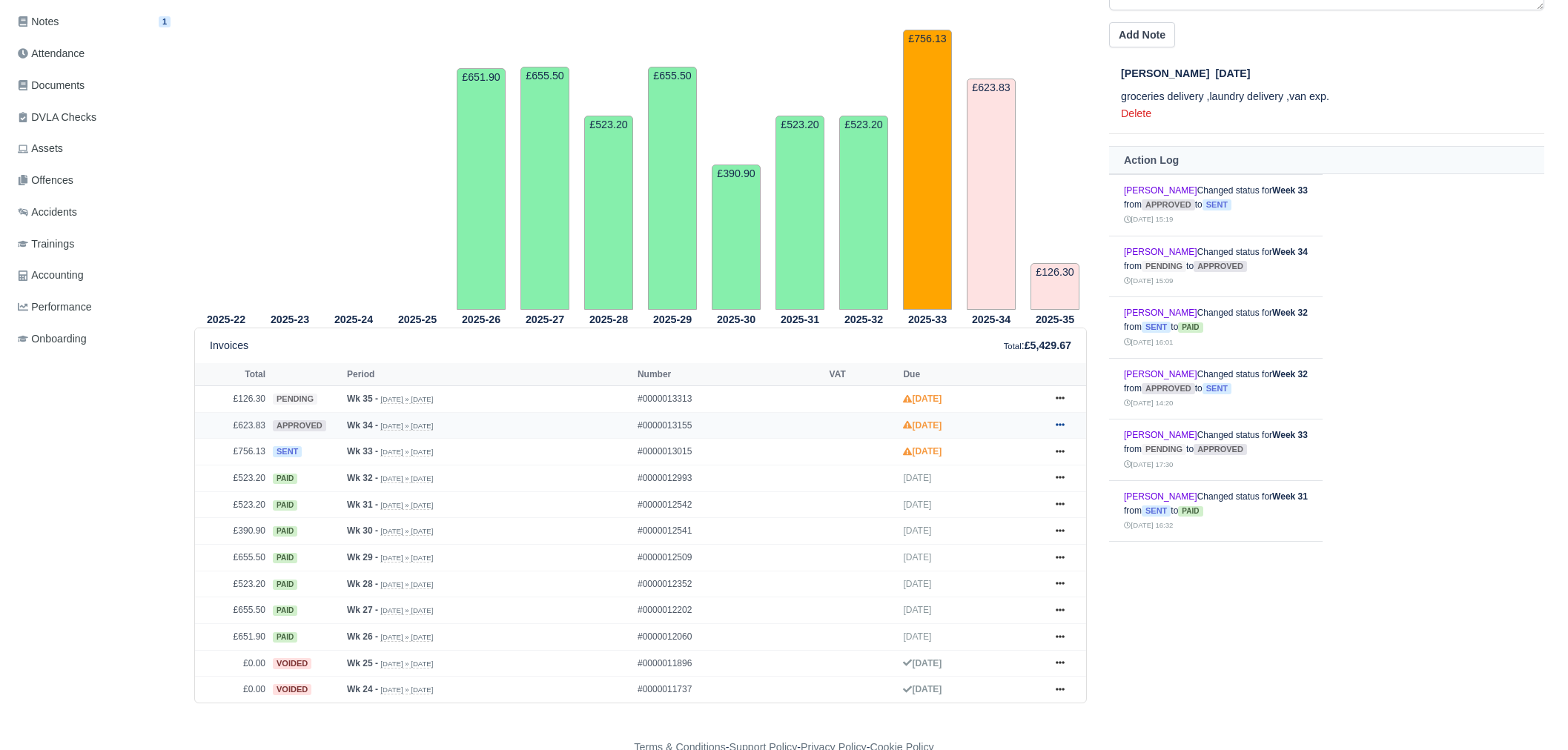
click at [1064, 424] on link at bounding box center [1060, 426] width 22 height 18
click at [996, 523] on link "Hold" at bounding box center [1004, 515] width 132 height 31
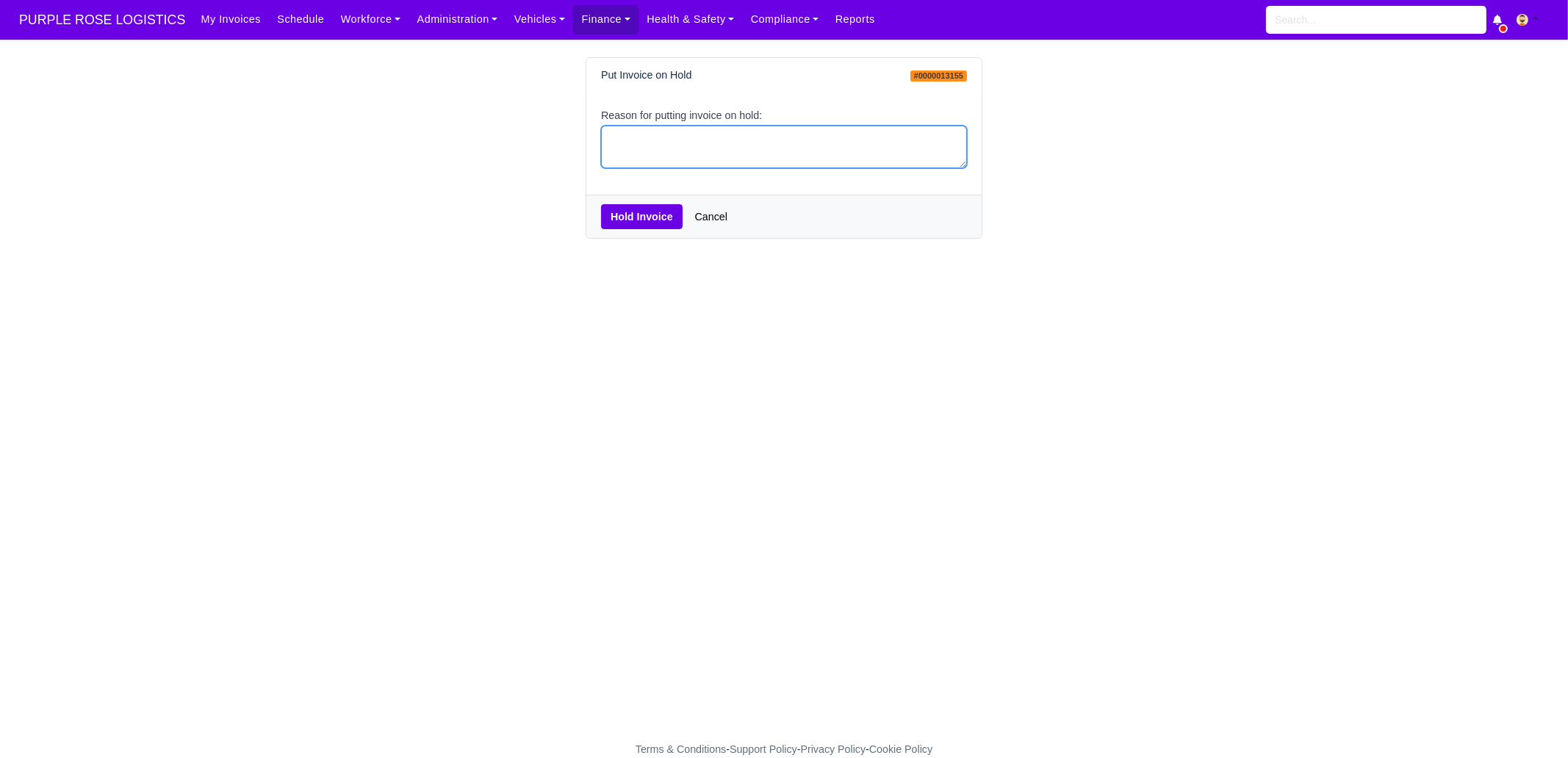
click at [698, 155] on textarea "Reason for putting invoice on hold:" at bounding box center [784, 147] width 366 height 43
type textarea "PCNS"
click at [661, 214] on button "Hold Invoice" at bounding box center [642, 216] width 81 height 25
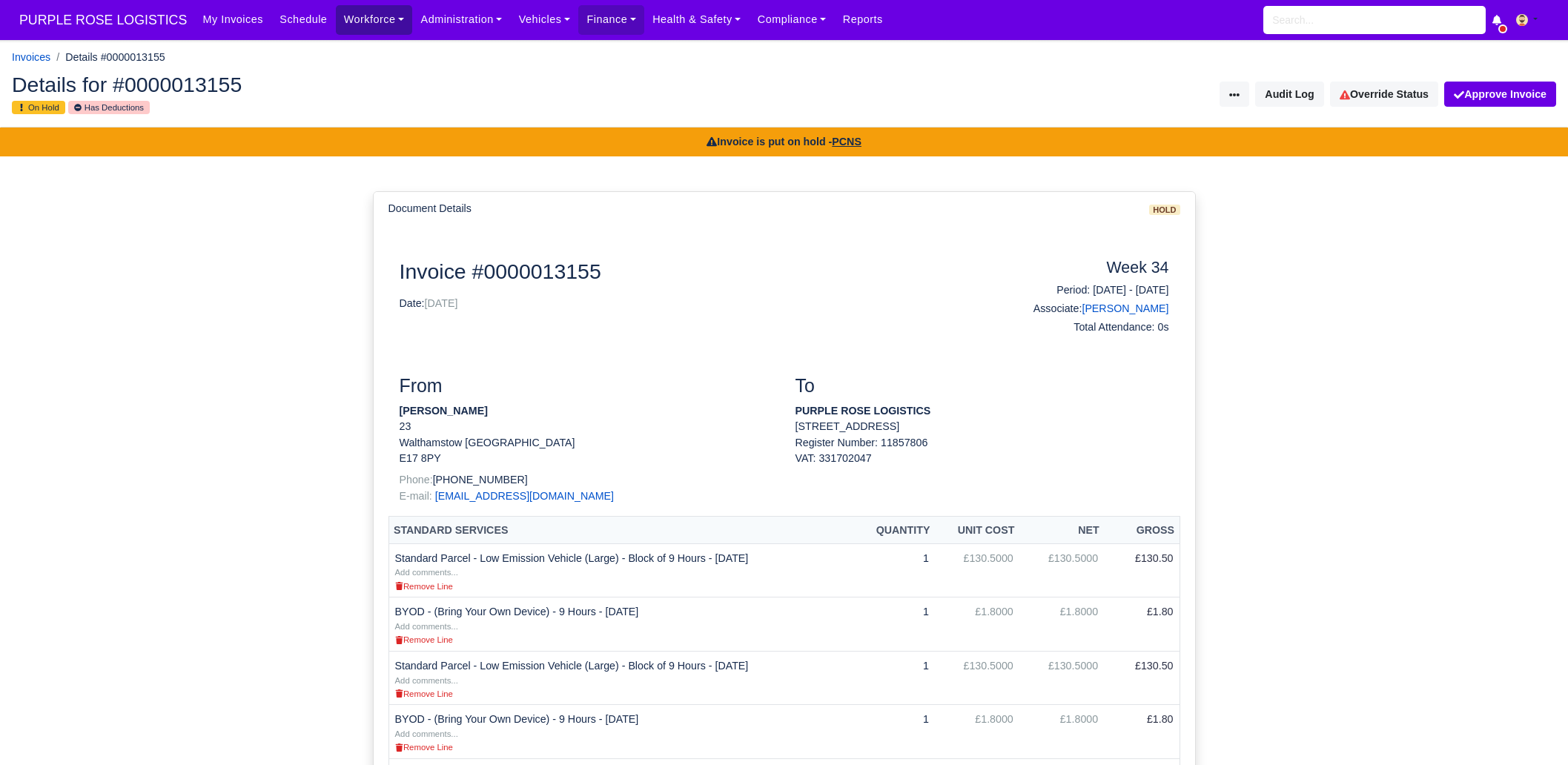
click at [368, 21] on link "Workforce" at bounding box center [374, 20] width 77 height 29
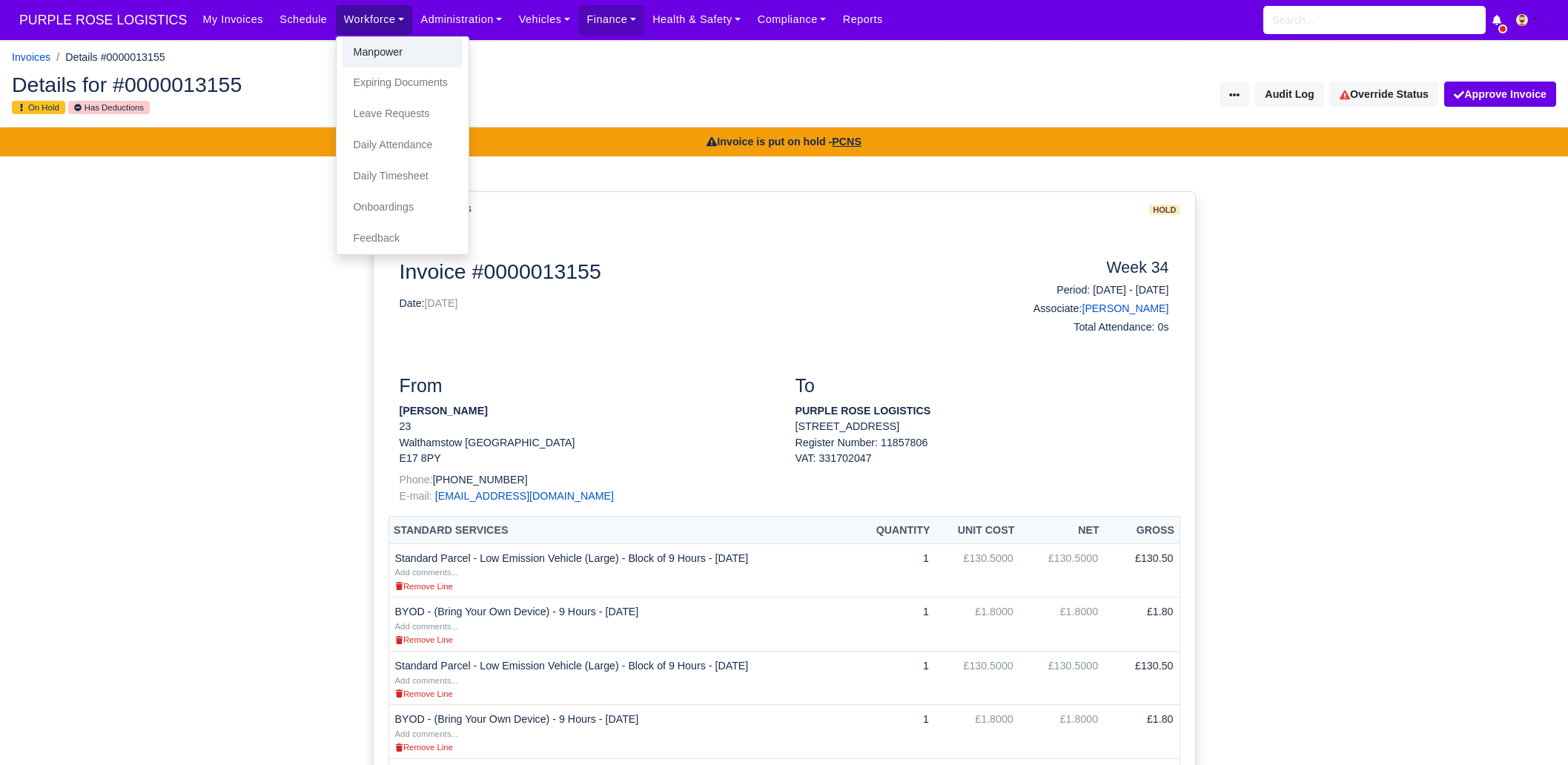
click at [368, 42] on link "Manpower" at bounding box center [403, 53] width 120 height 31
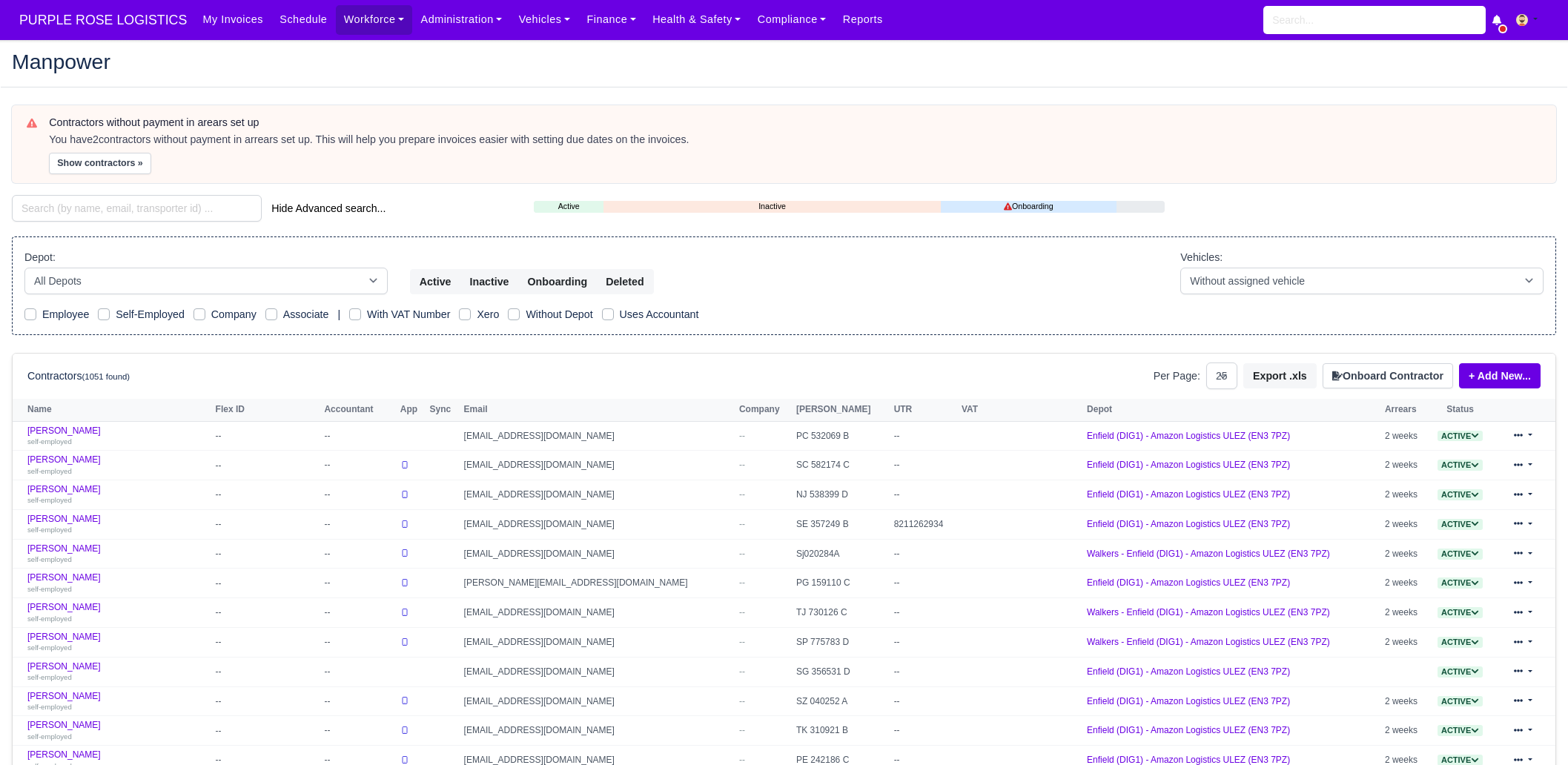
select select "25"
click at [99, 31] on span "PURPLE ROSE LOGISTICS" at bounding box center [104, 20] width 183 height 30
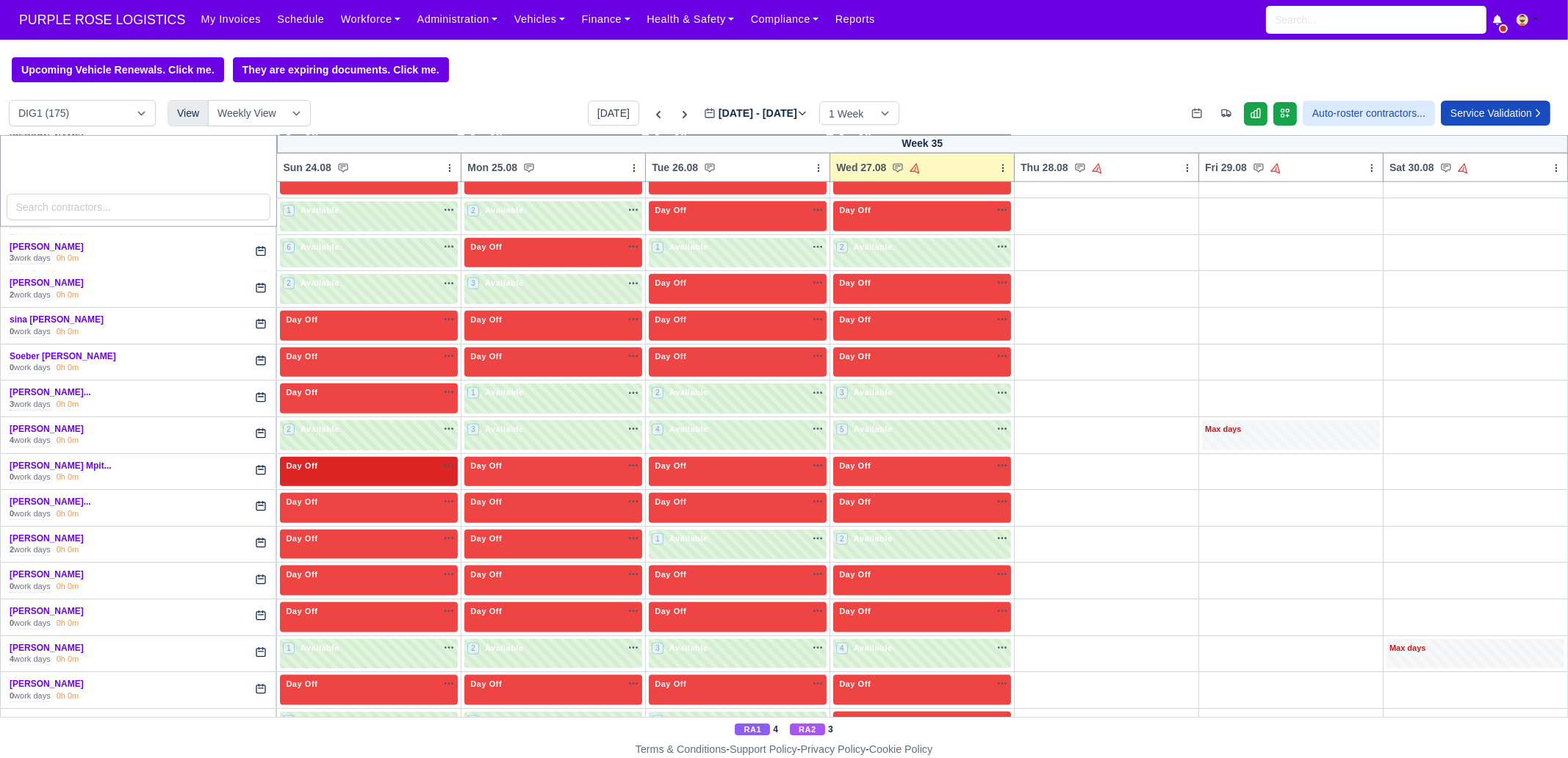
scroll to position [3115, 0]
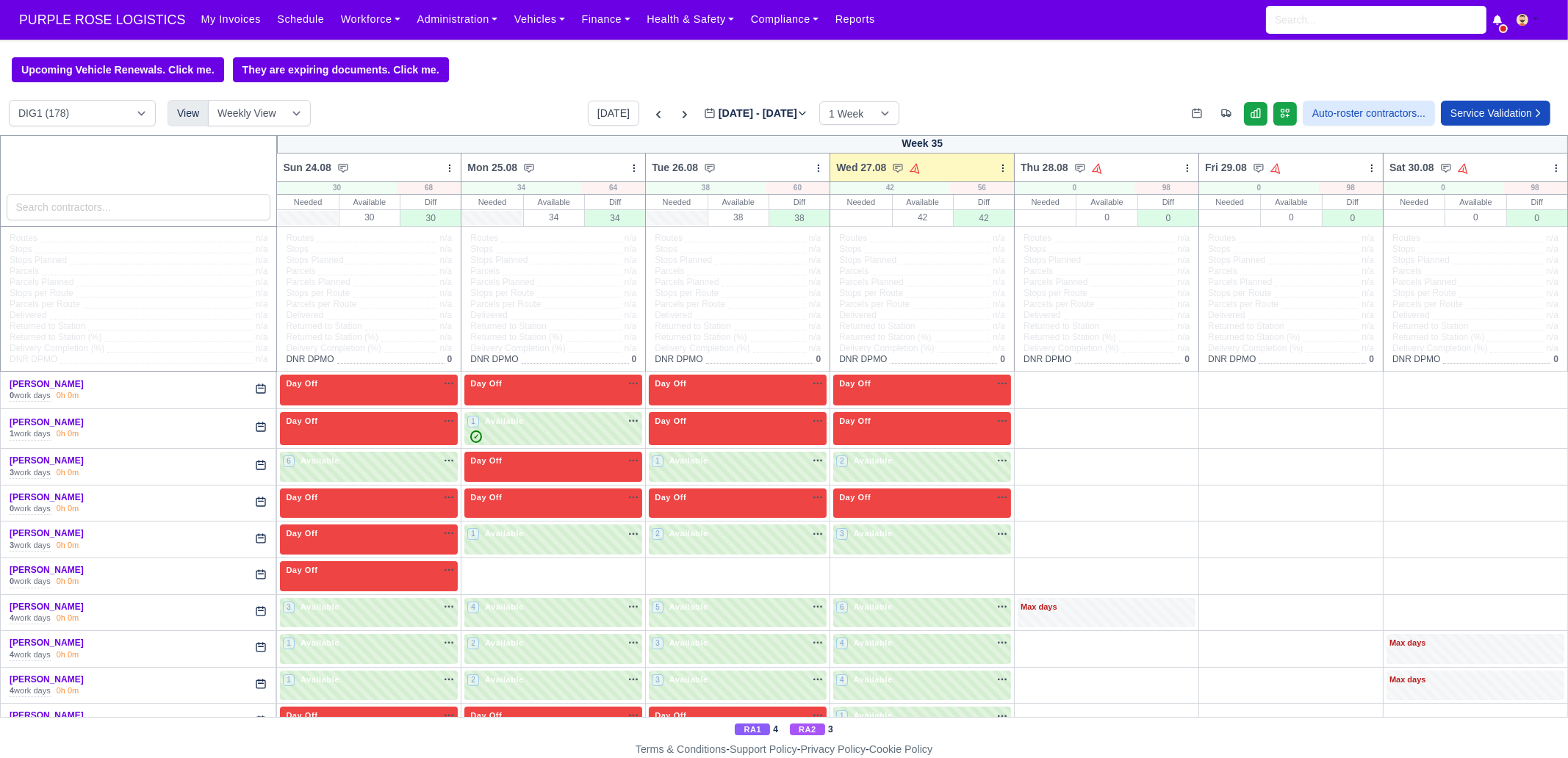
scroll to position [367, 0]
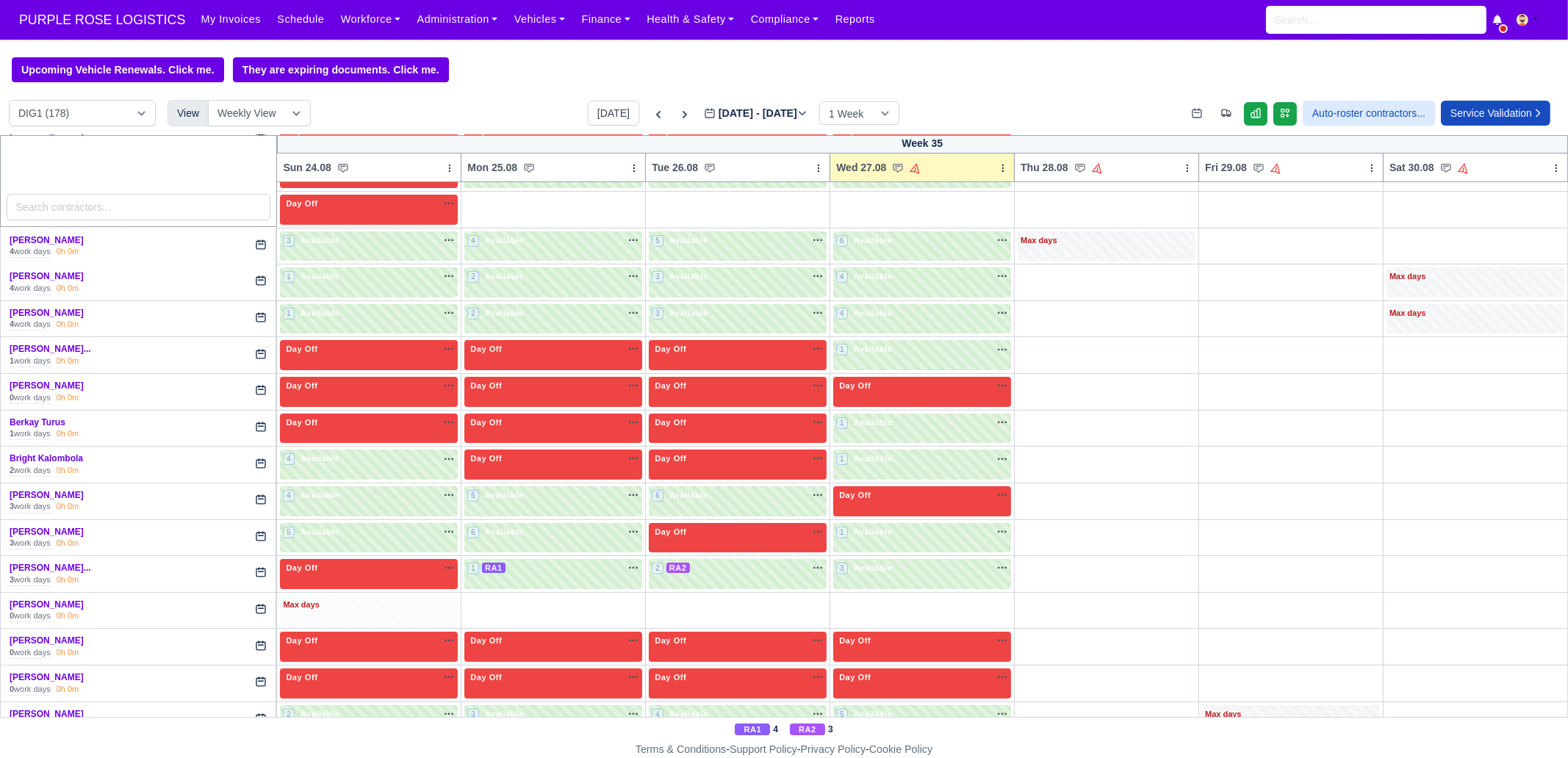
click at [382, 602] on div "Max days" at bounding box center [369, 606] width 172 height 14
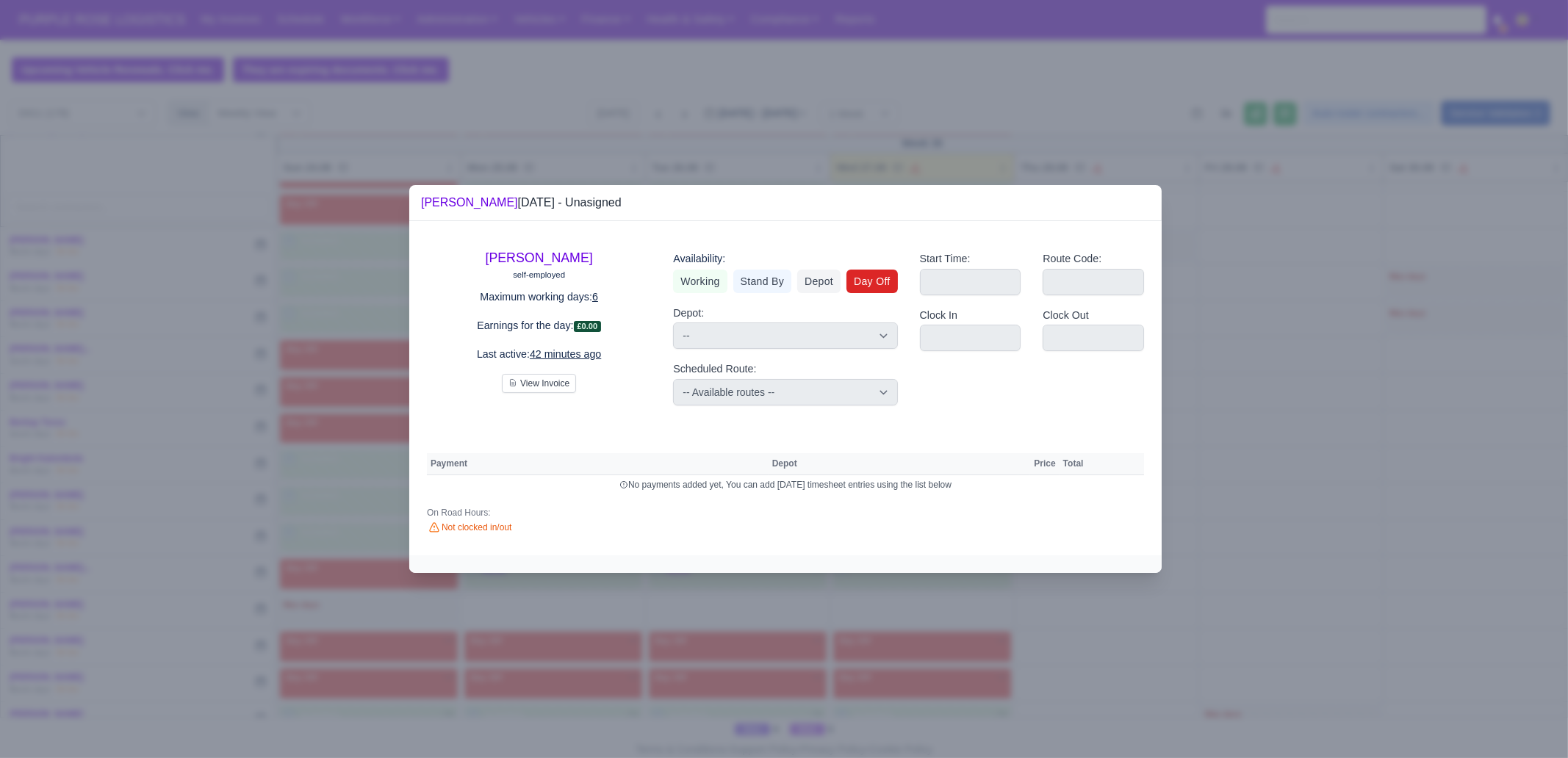
click at [874, 284] on link "Day Off" at bounding box center [872, 281] width 51 height 23
select select
select select "na"
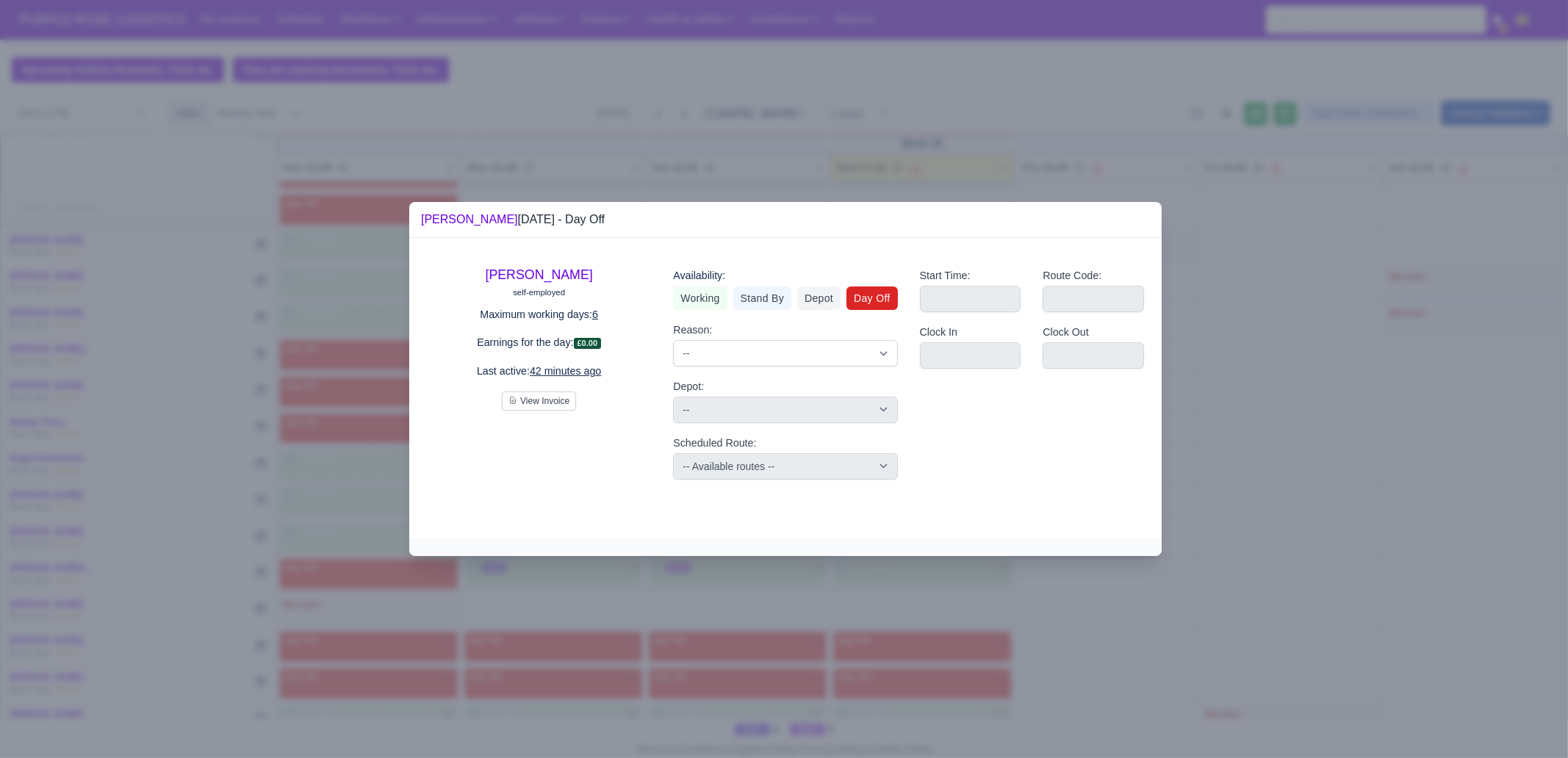
click at [334, 563] on div at bounding box center [784, 379] width 1568 height 758
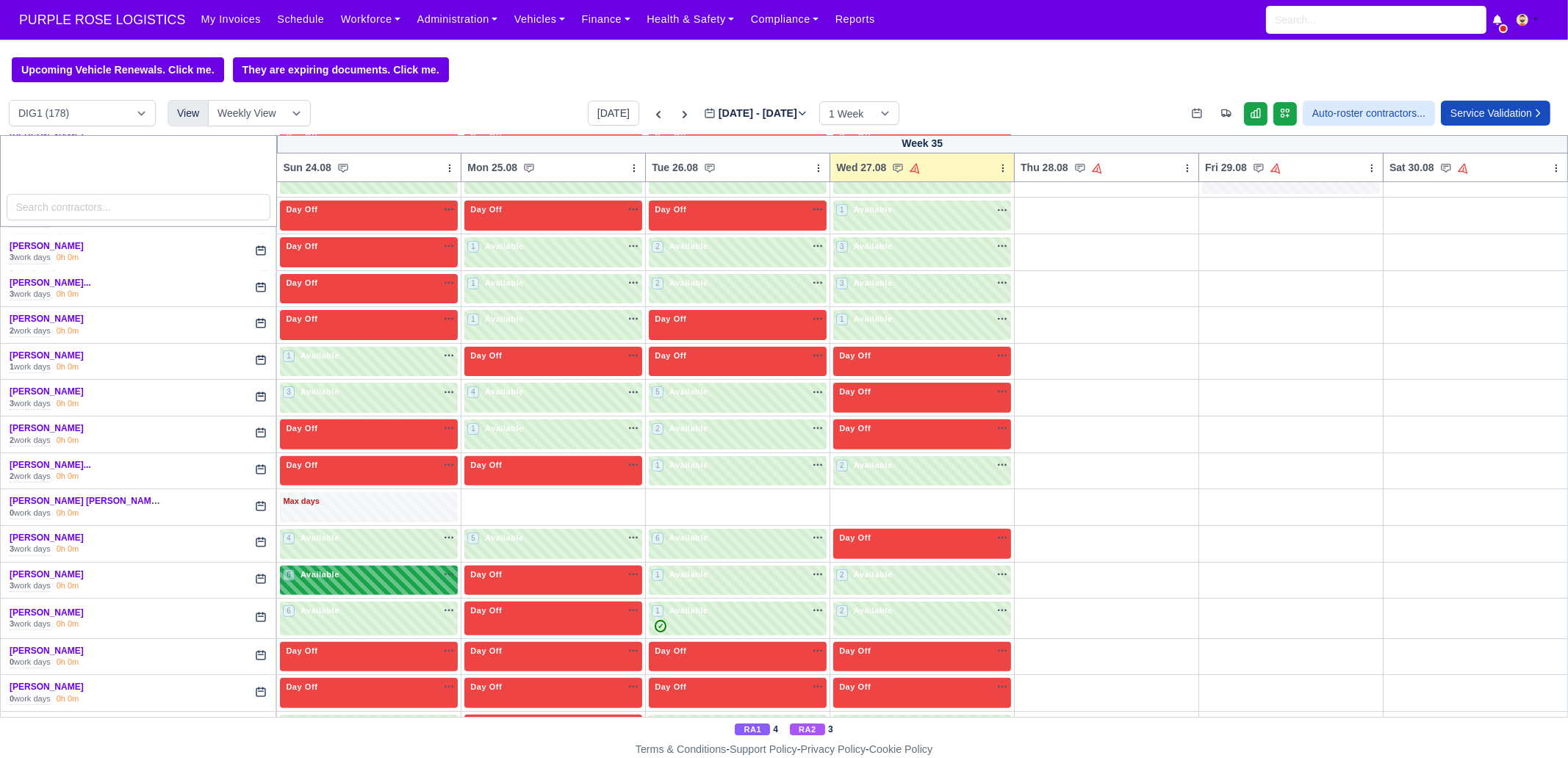
scroll to position [918, 0]
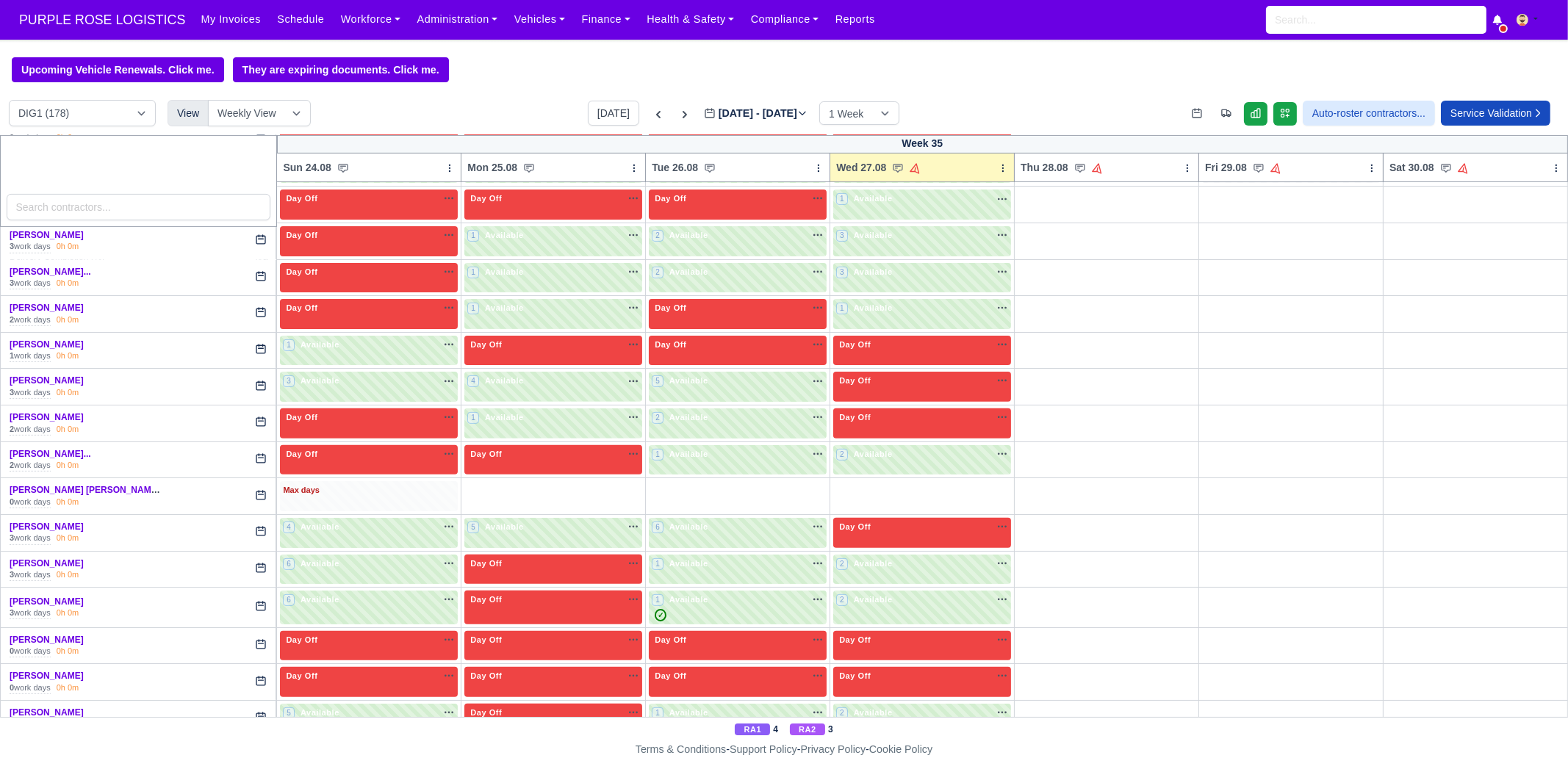
click at [346, 486] on div "Max days" at bounding box center [369, 491] width 172 height 14
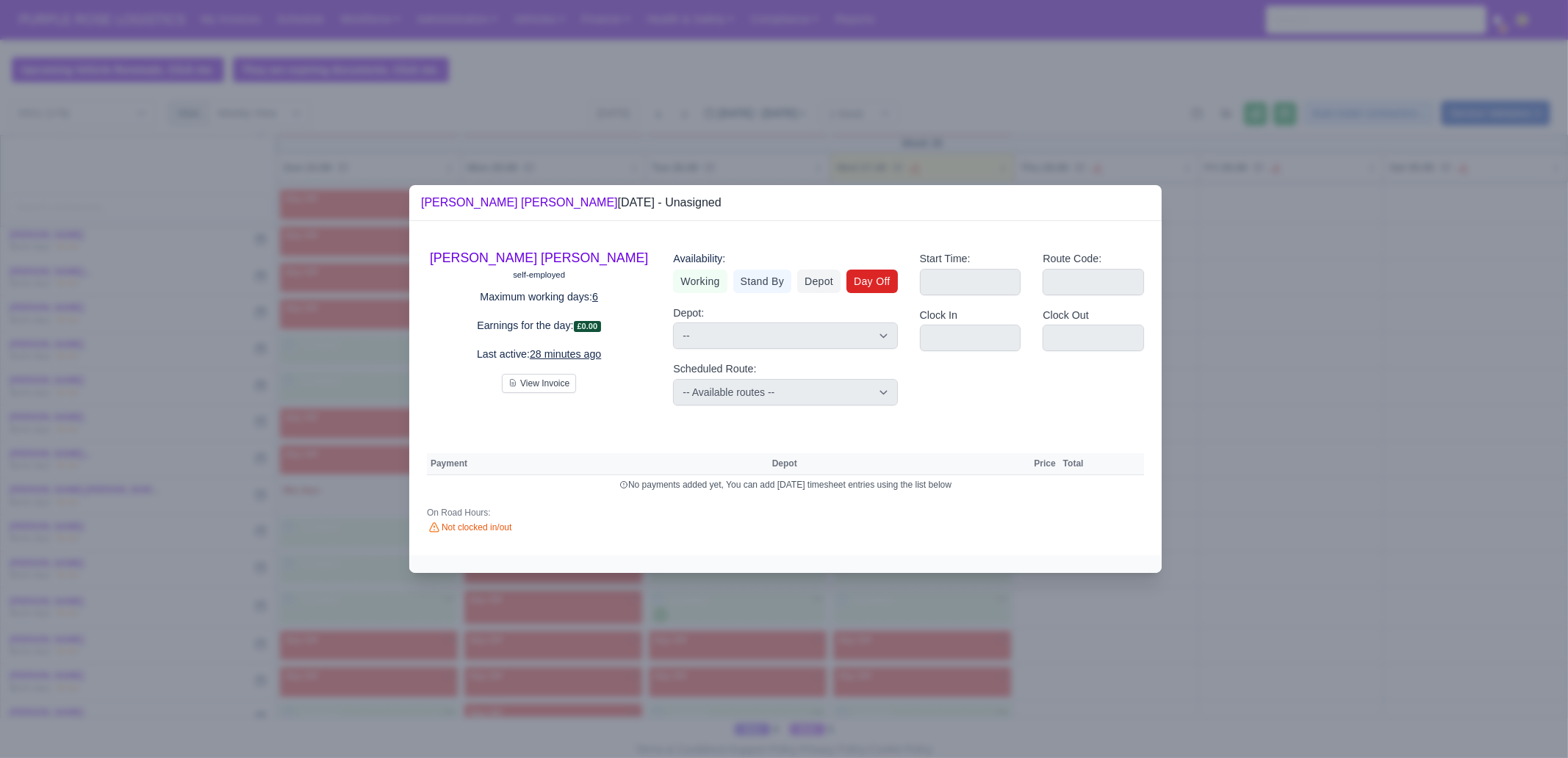
click at [889, 276] on link "Day Off" at bounding box center [872, 281] width 51 height 23
select select
select select "na"
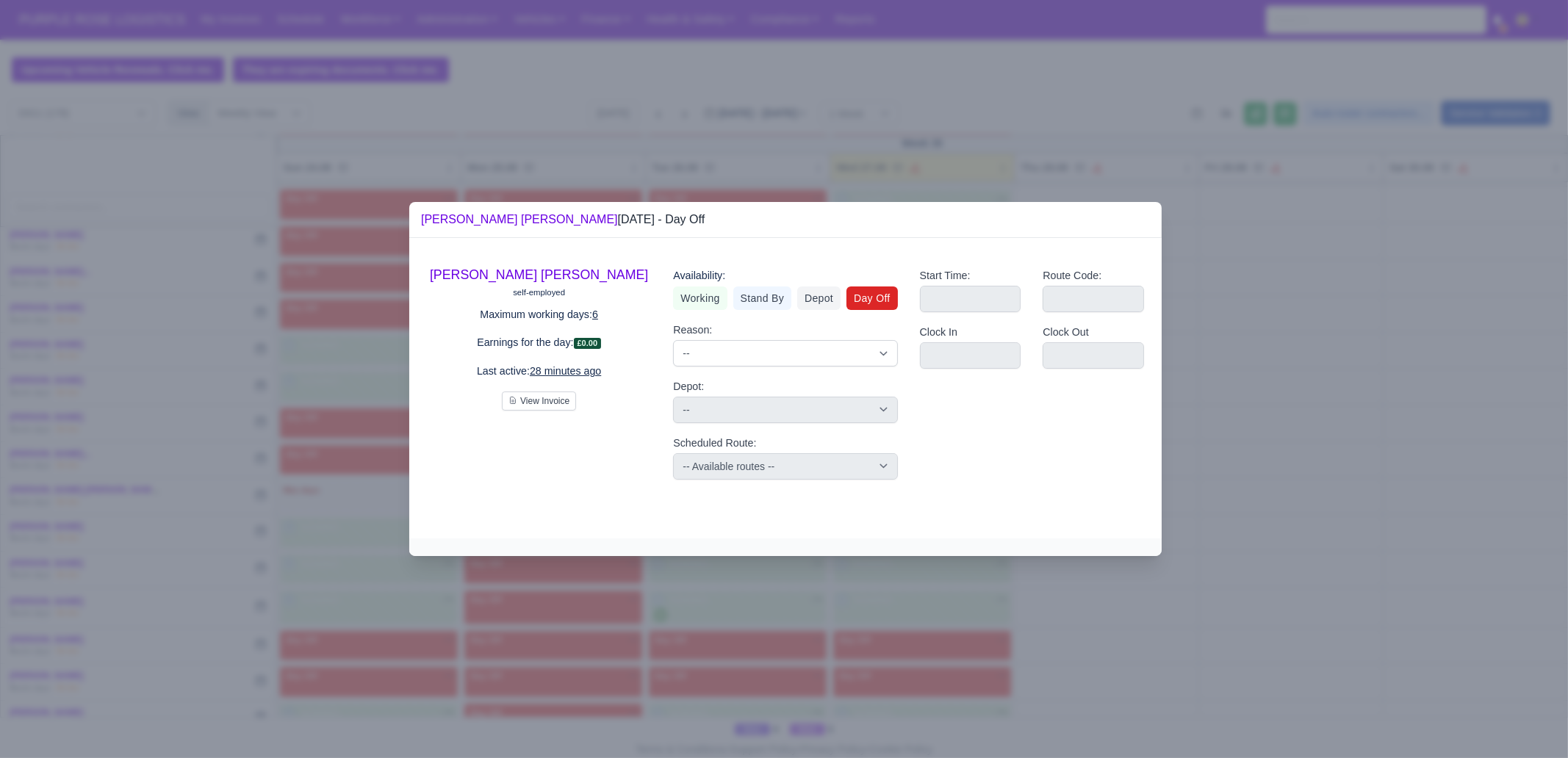
click at [581, 658] on div at bounding box center [784, 379] width 1568 height 758
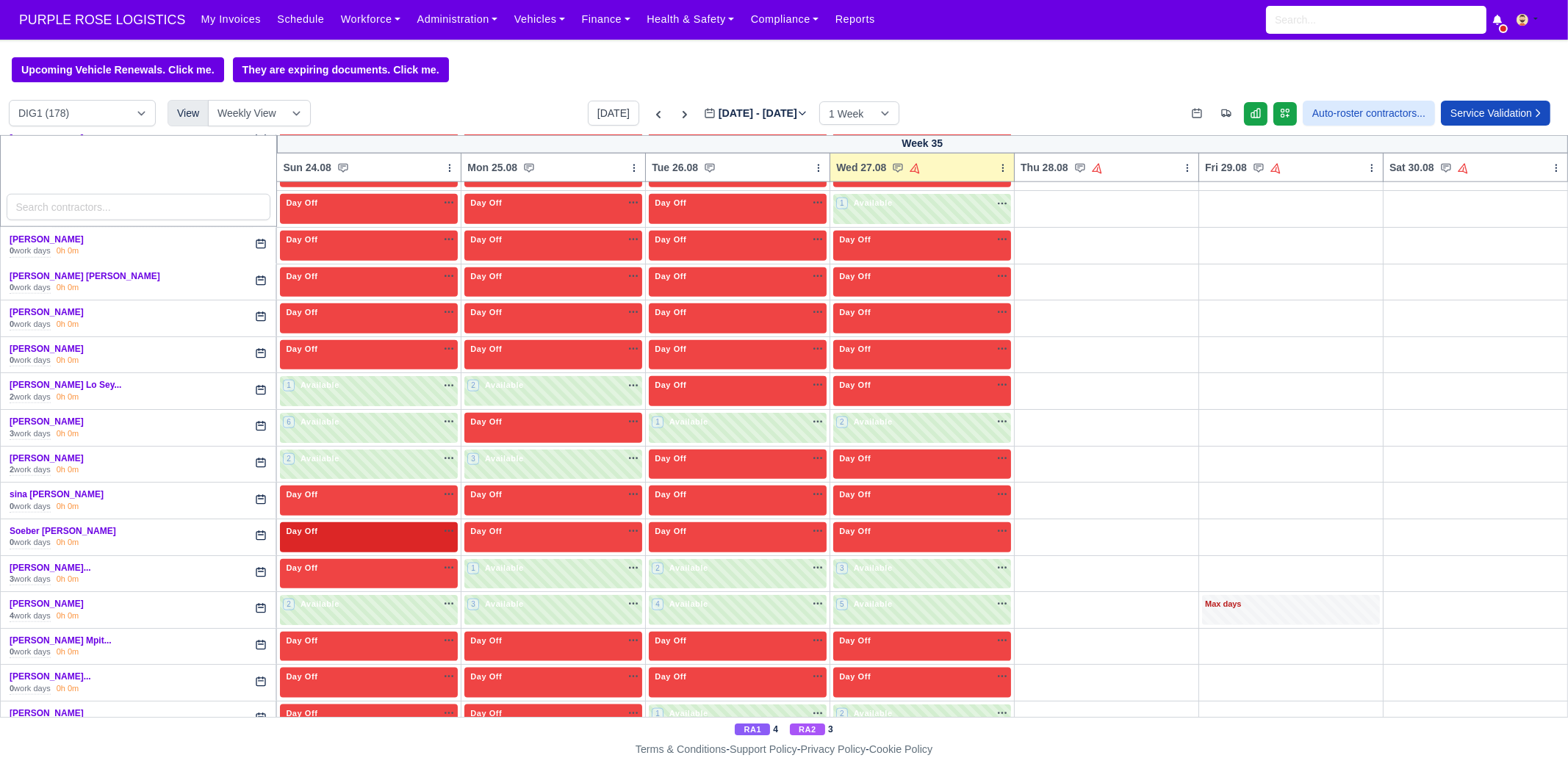
scroll to position [3224, 0]
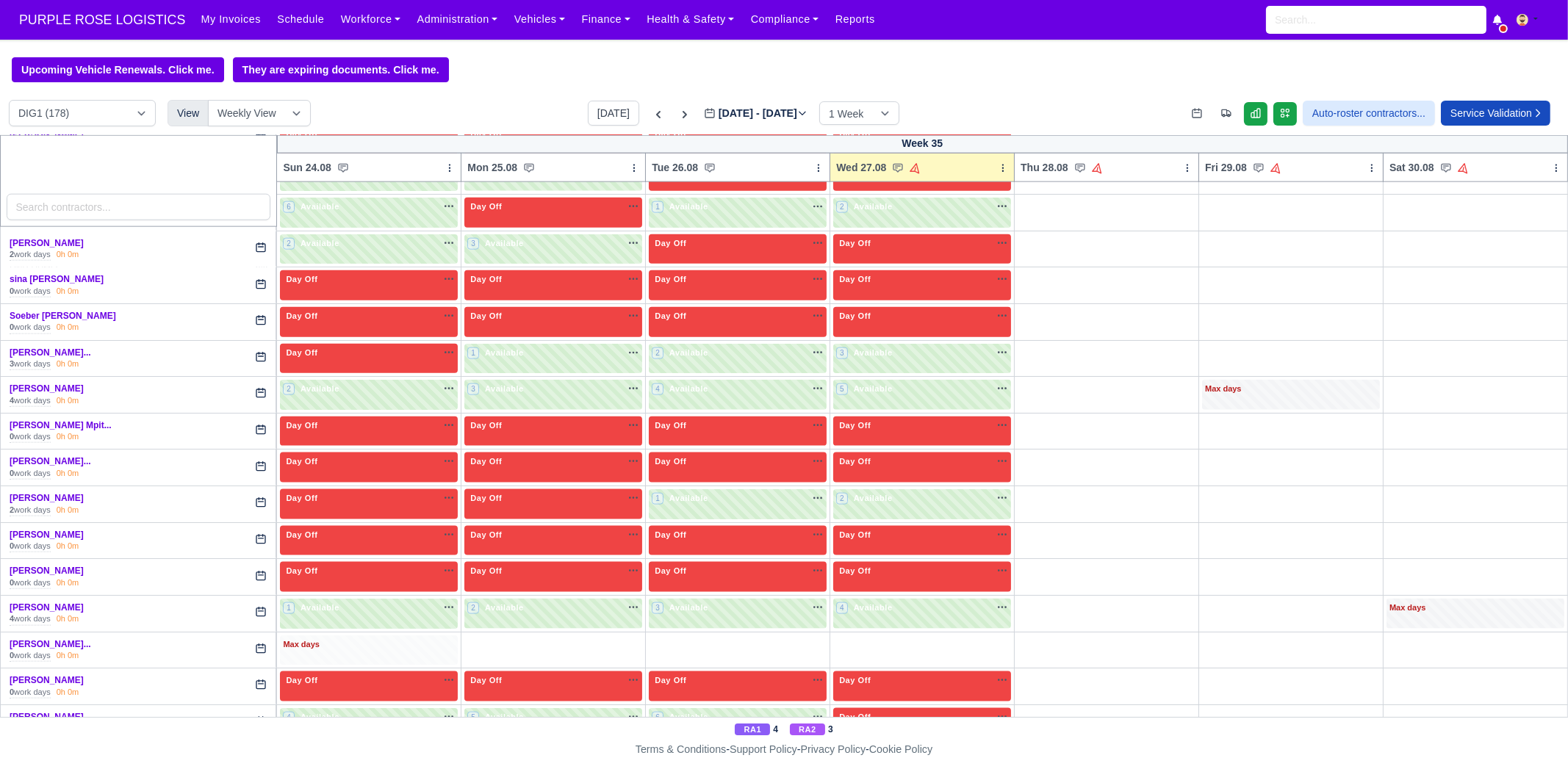
click at [352, 635] on div "Max days" at bounding box center [369, 650] width 178 height 30
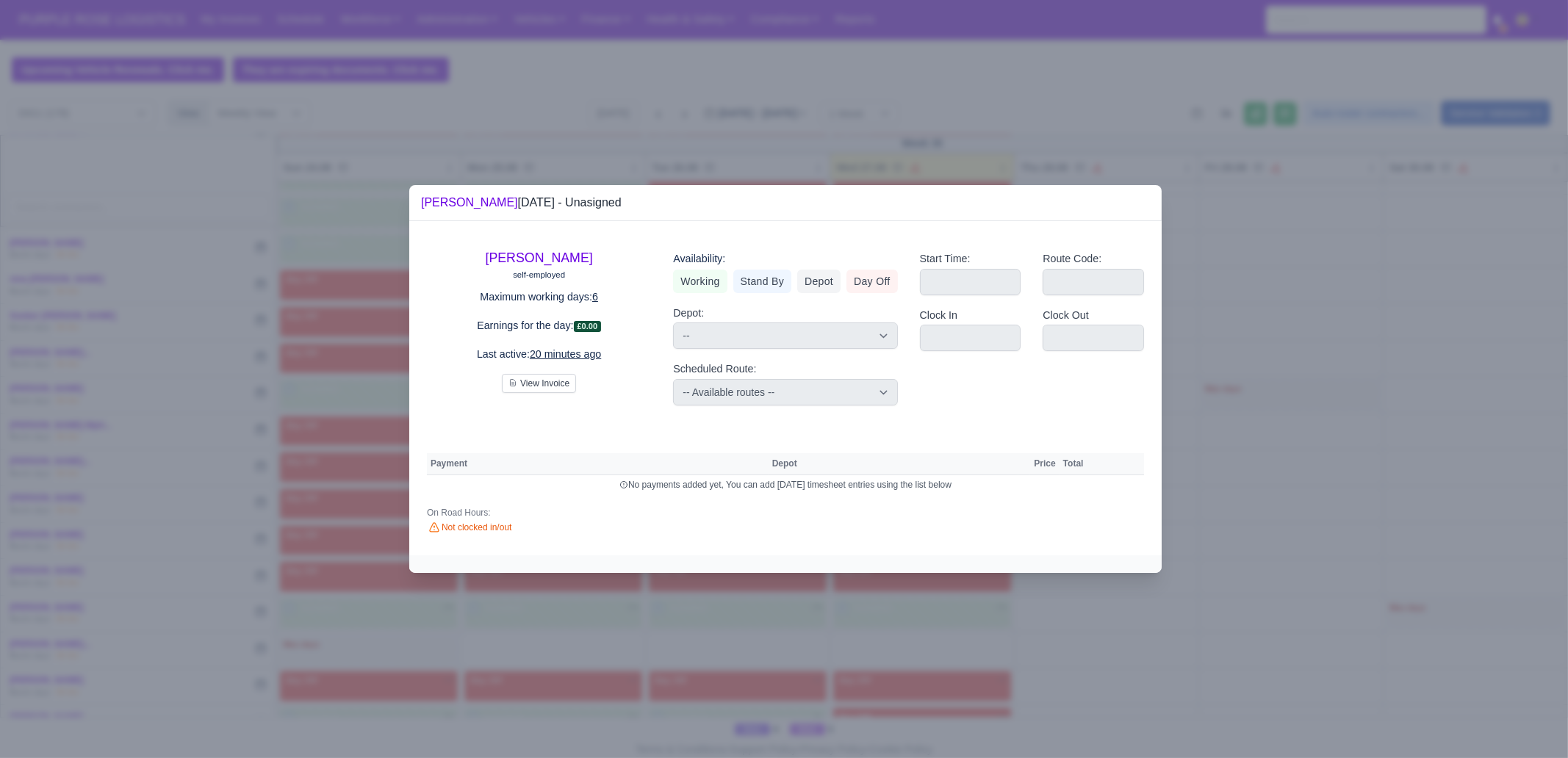
click at [861, 266] on div "Availability:" at bounding box center [785, 259] width 224 height 17
click at [863, 272] on link "Day Off" at bounding box center [872, 281] width 51 height 23
select select
select select "na"
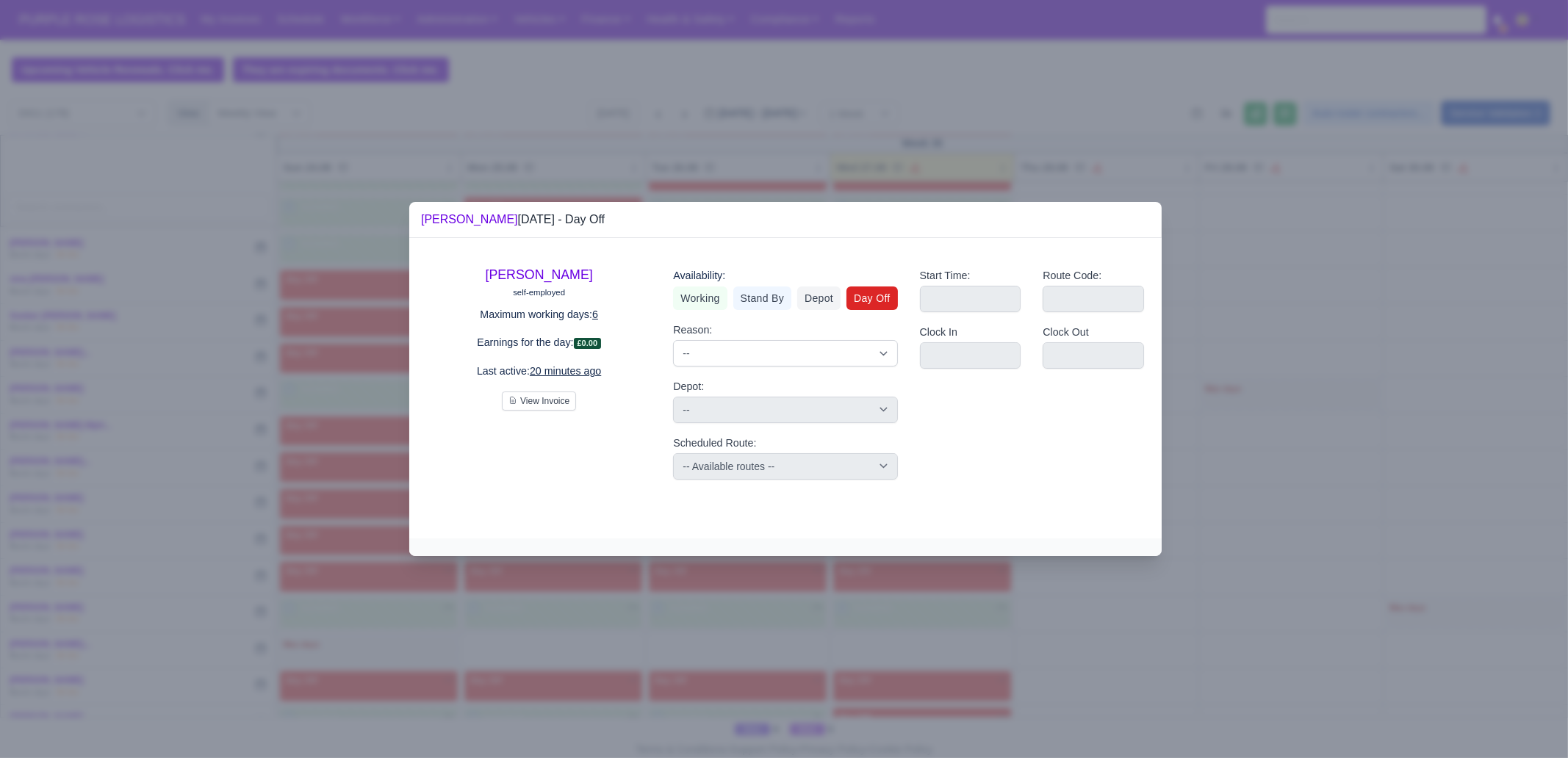
drag, startPoint x: 334, startPoint y: 658, endPoint x: 346, endPoint y: 658, distance: 12.0
click at [336, 658] on div at bounding box center [784, 379] width 1568 height 758
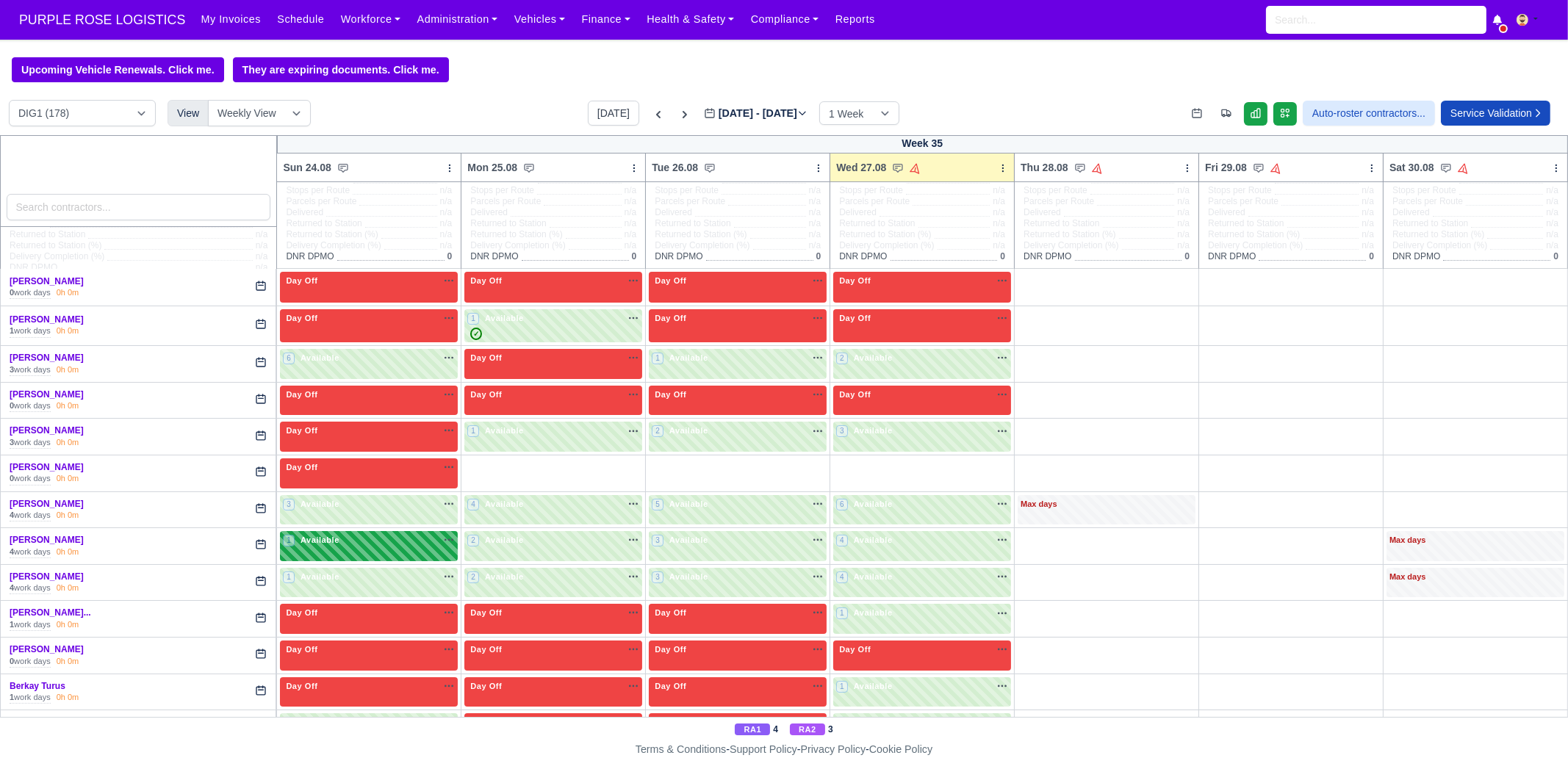
scroll to position [0, 0]
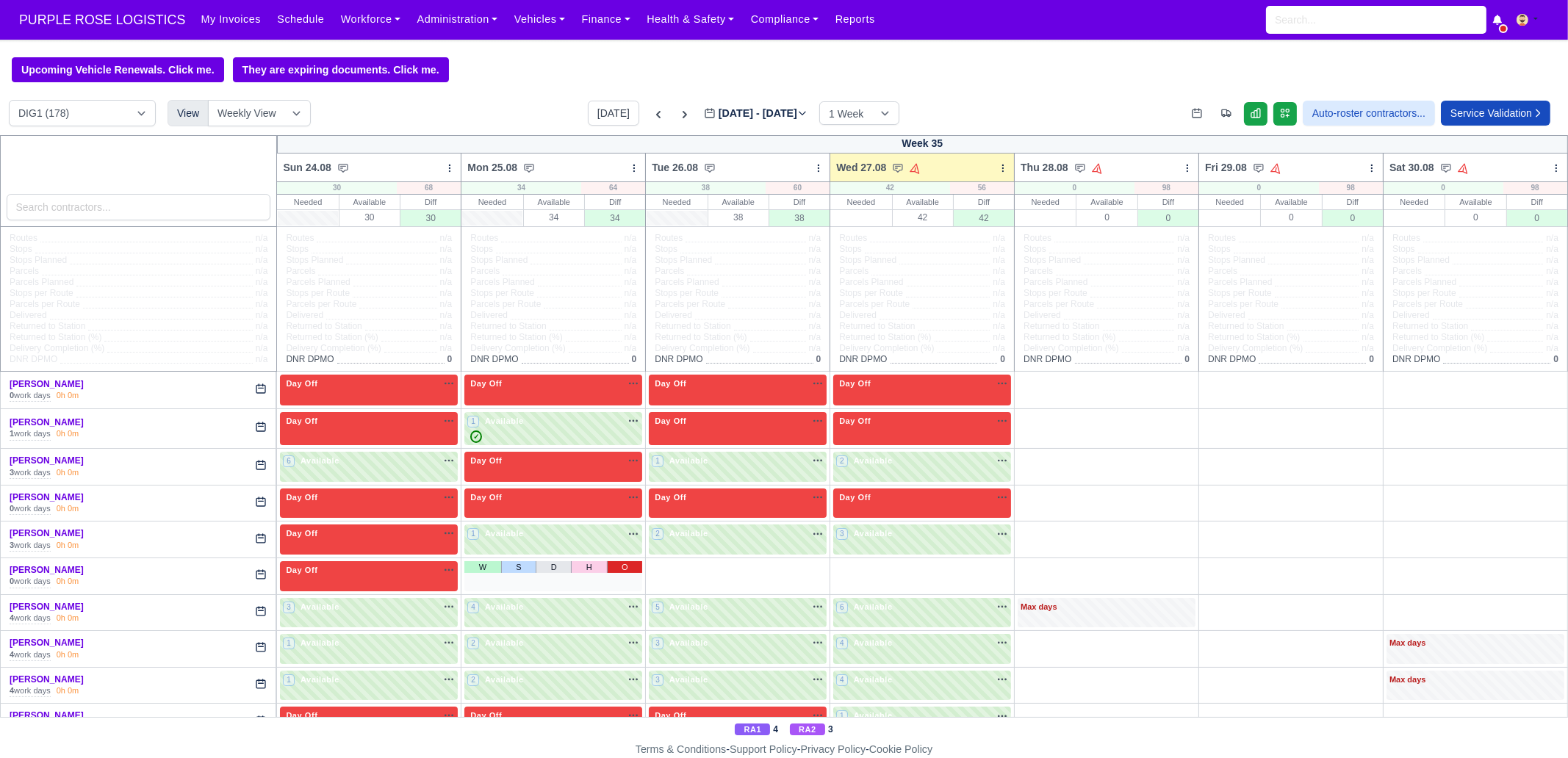
click at [614, 566] on link "O" at bounding box center [625, 567] width 36 height 12
